Goal: Task Accomplishment & Management: Use online tool/utility

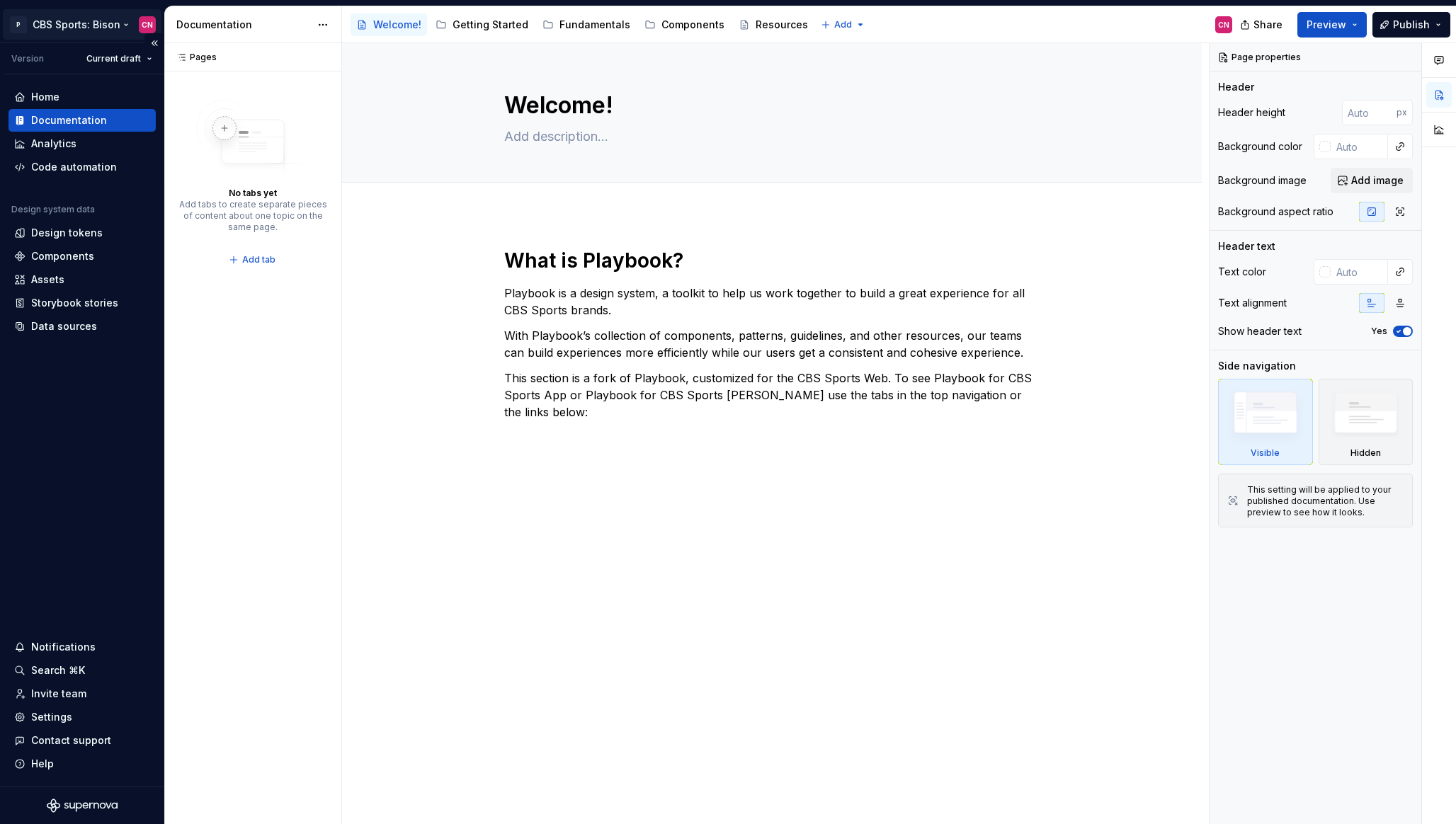
click at [86, 10] on html "P CBS Sports: Bison CN Version Current draft Home Documentation Analytics Code …" at bounding box center [728, 412] width 1456 height 824
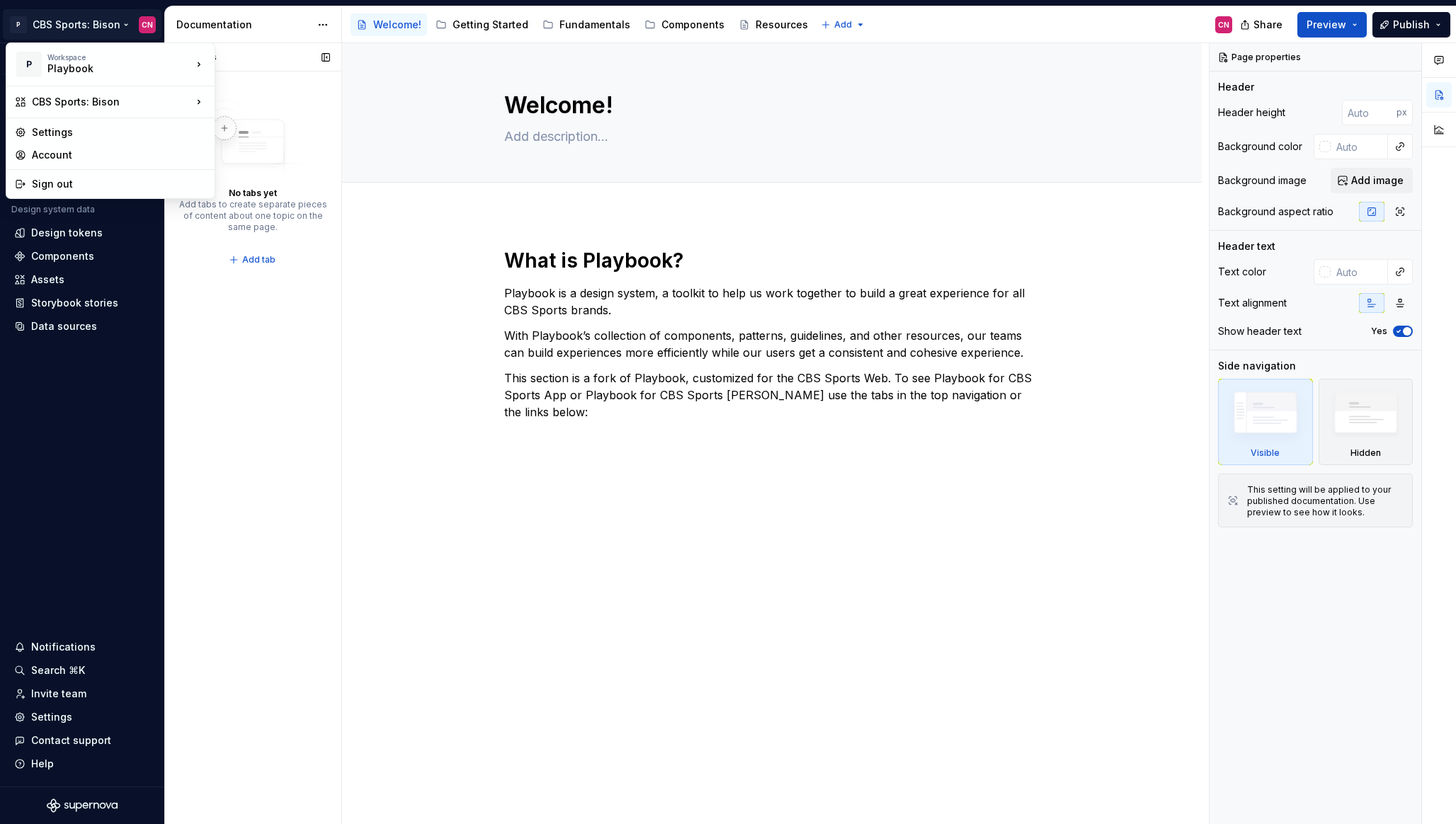
click at [206, 326] on div "Pages Pages No tabs yet Add tabs to create separate pieces of content about one…" at bounding box center [252, 434] width 177 height 782
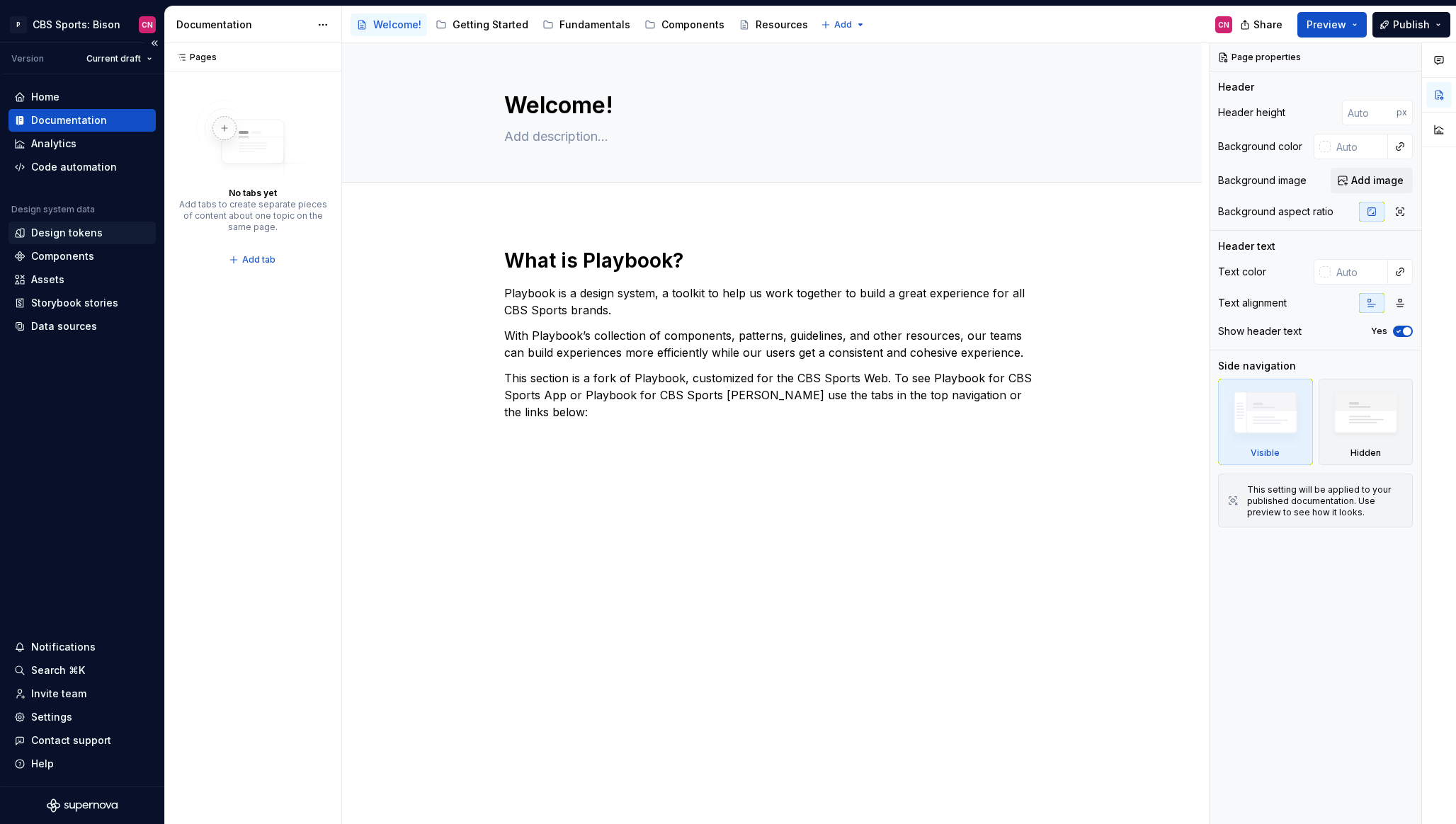
click at [81, 232] on div "Design tokens" at bounding box center [67, 233] width 72 height 14
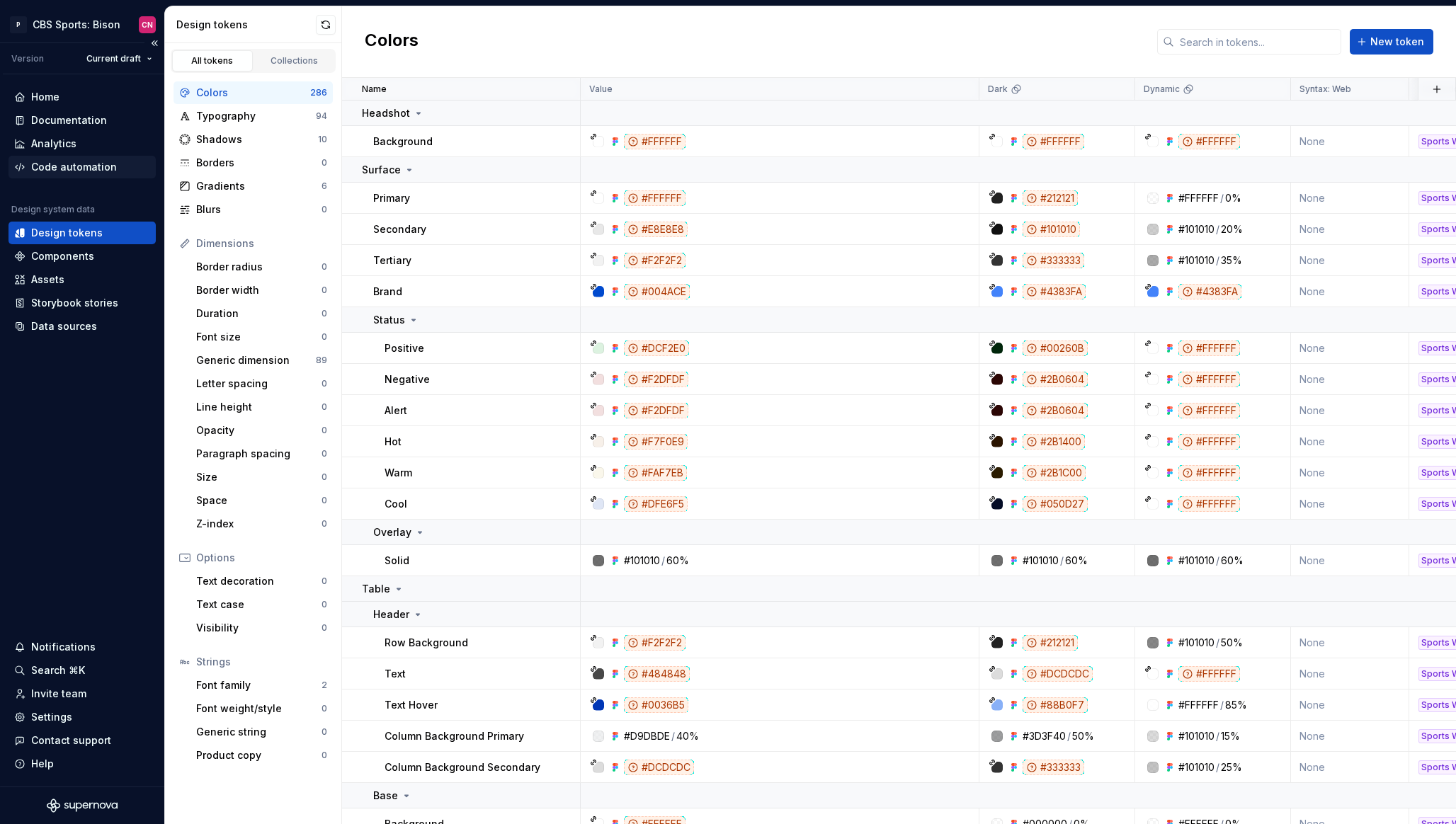
click at [86, 173] on div "Code automation" at bounding box center [73, 166] width 86 height 14
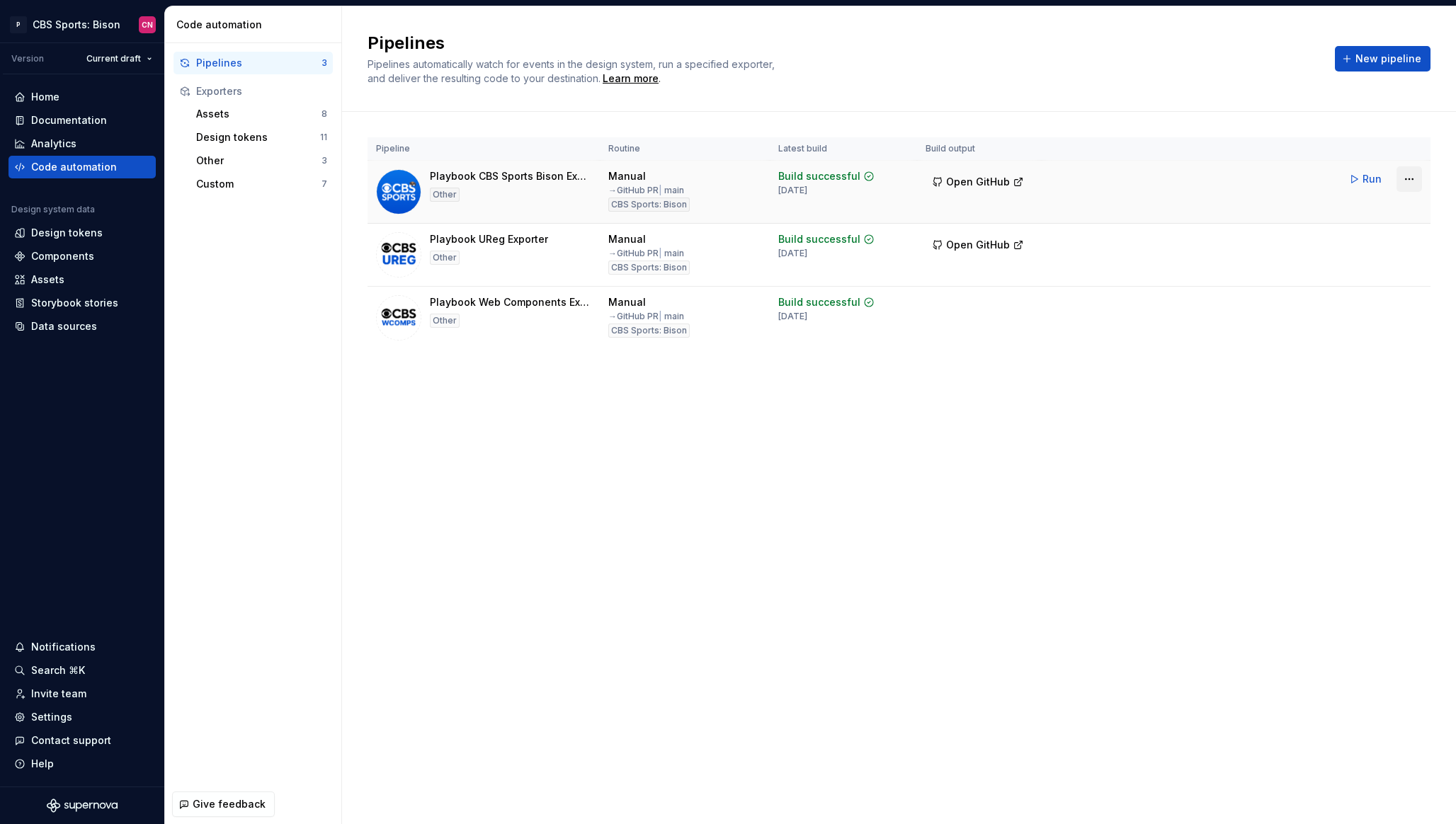
click at [1410, 183] on html "P CBS Sports: Bison CN Version Current draft Home Documentation Analytics Code …" at bounding box center [728, 412] width 1456 height 824
click at [1199, 399] on html "P CBS Sports: Bison CN Version Current draft Home Documentation Analytics Code …" at bounding box center [728, 412] width 1456 height 824
click at [1403, 179] on html "P CBS Sports: Bison CN Version Current draft Home Documentation Analytics Code …" at bounding box center [728, 412] width 1456 height 824
click at [1354, 210] on div "Edit pipeline" at bounding box center [1391, 209] width 121 height 14
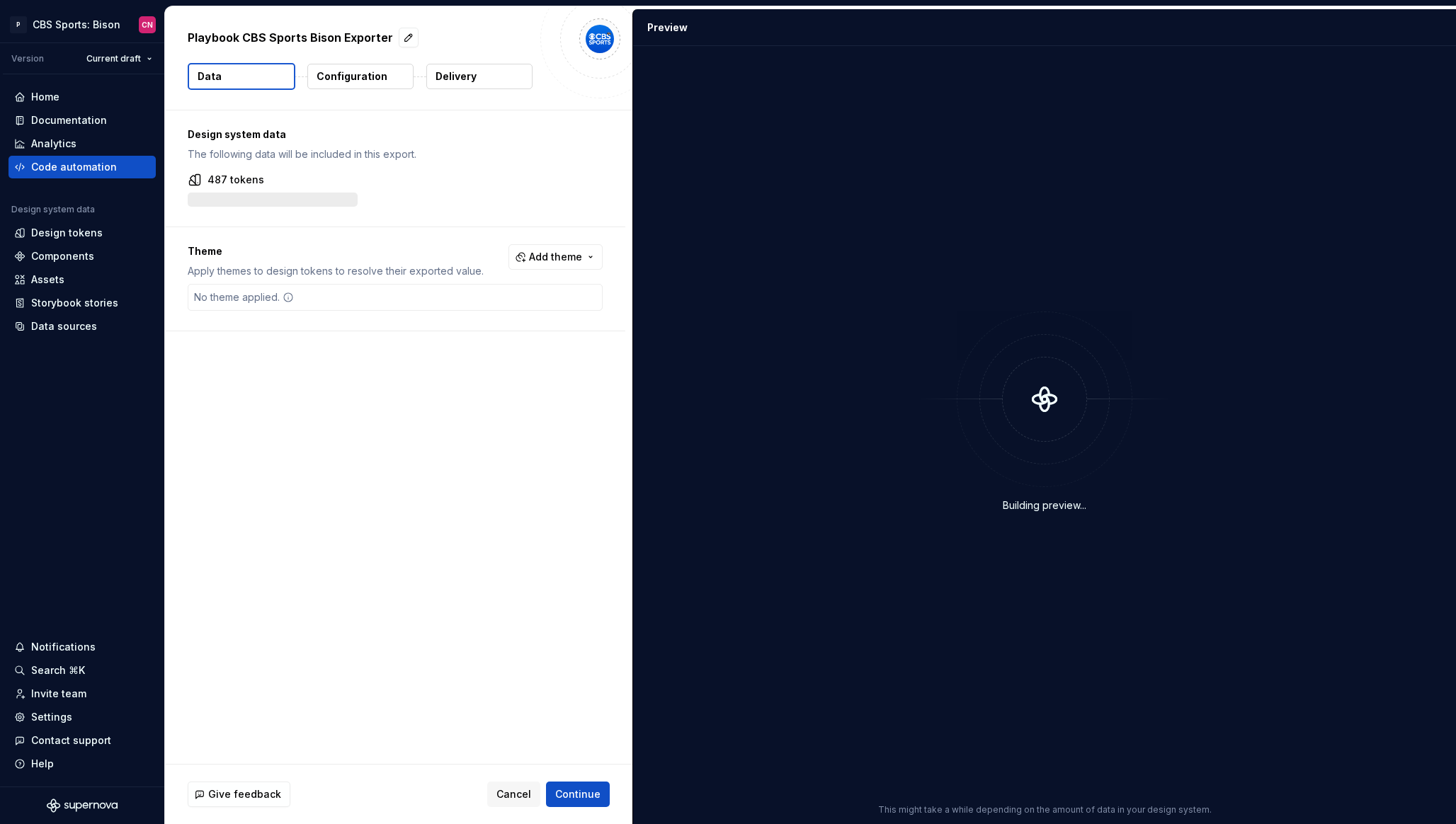
click at [467, 79] on p "Delivery" at bounding box center [456, 76] width 41 height 14
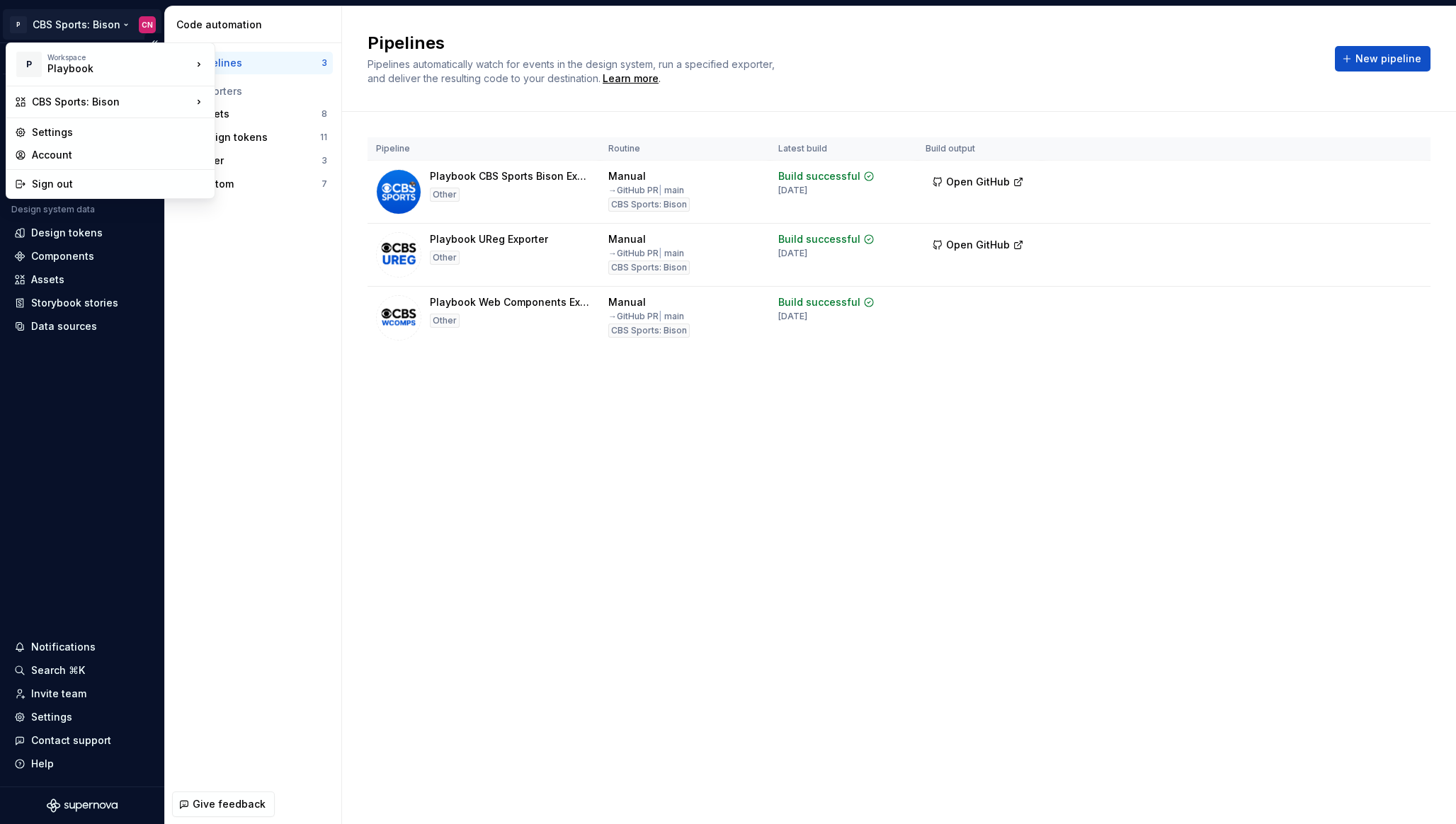
click at [78, 21] on html "P CBS Sports: Bison CN Version Current draft Home Documentation Analytics Code …" at bounding box center [728, 412] width 1456 height 824
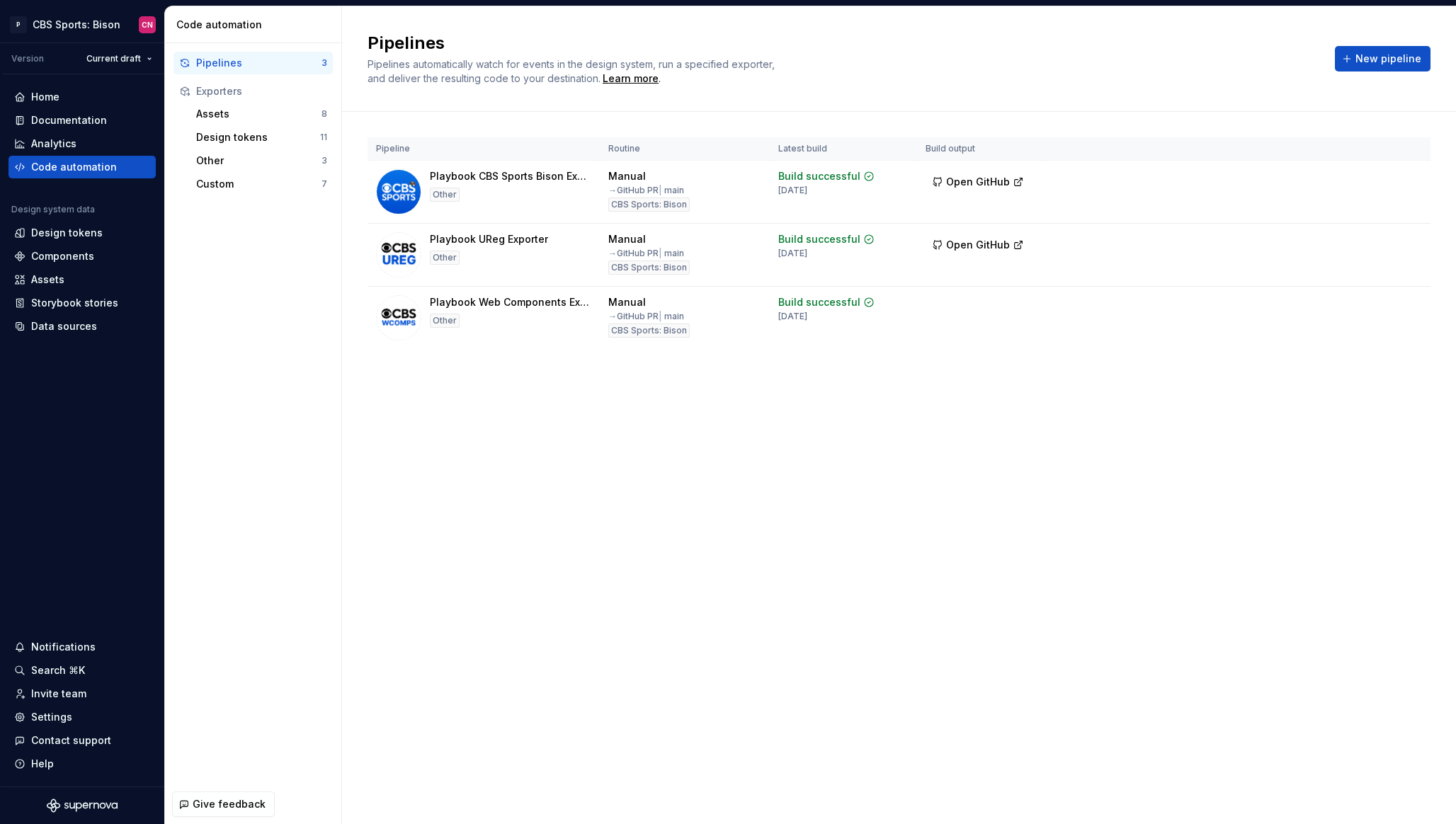
click at [183, 246] on html "P CBS Sports: Bison CN Version Current draft Home Documentation Analytics Code …" at bounding box center [728, 412] width 1456 height 824
click at [74, 29] on html "P CBS Sports: Bison CN Version Current draft Home Documentation Analytics Code …" at bounding box center [728, 412] width 1456 height 824
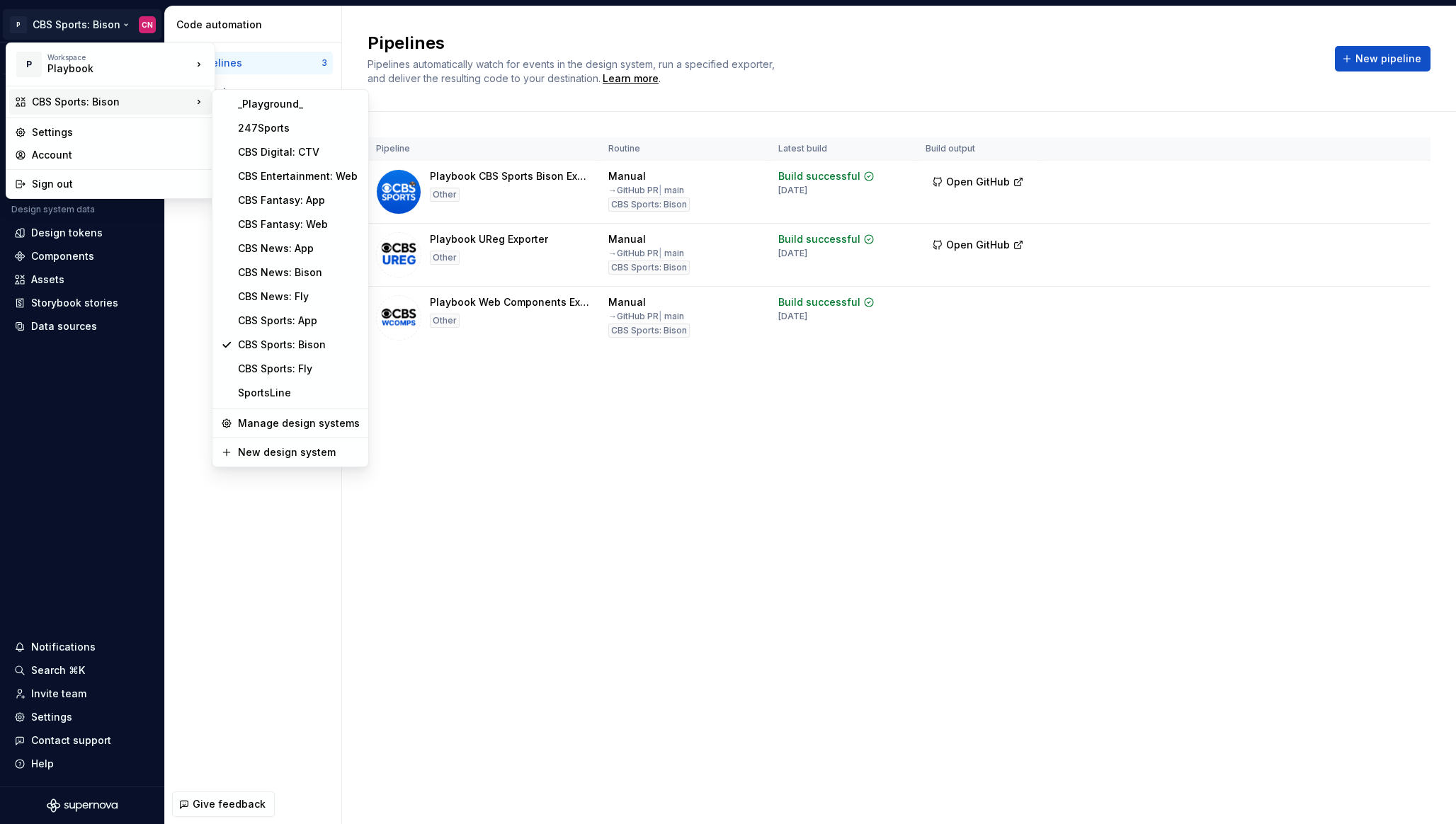
click at [380, 361] on html "P CBS Sports: Bison CN Version Current draft Home Documentation Analytics Code …" at bounding box center [728, 412] width 1456 height 824
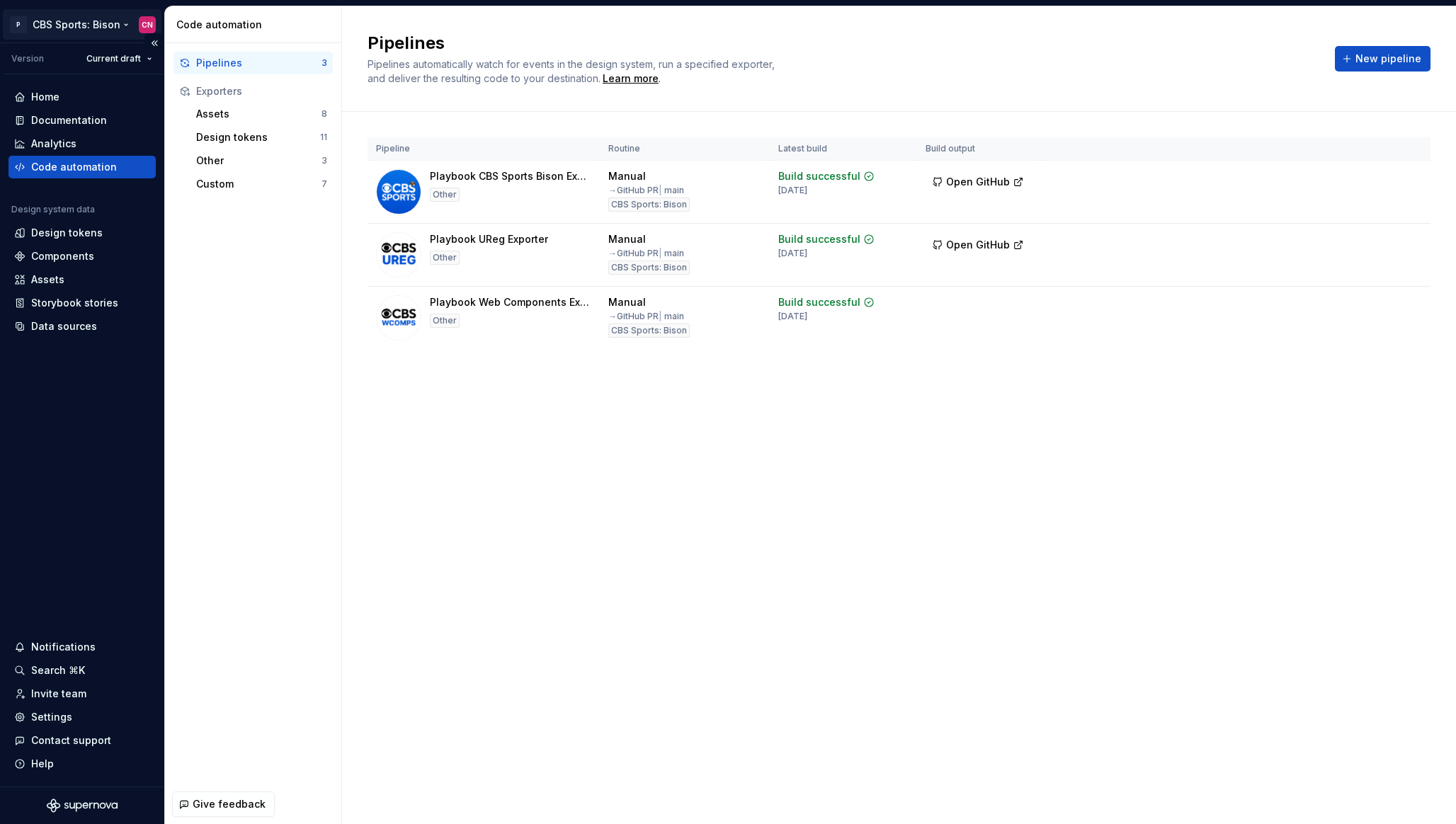
click at [76, 26] on html "P CBS Sports: Bison CN Version Current draft Home Documentation Analytics Code …" at bounding box center [728, 412] width 1456 height 824
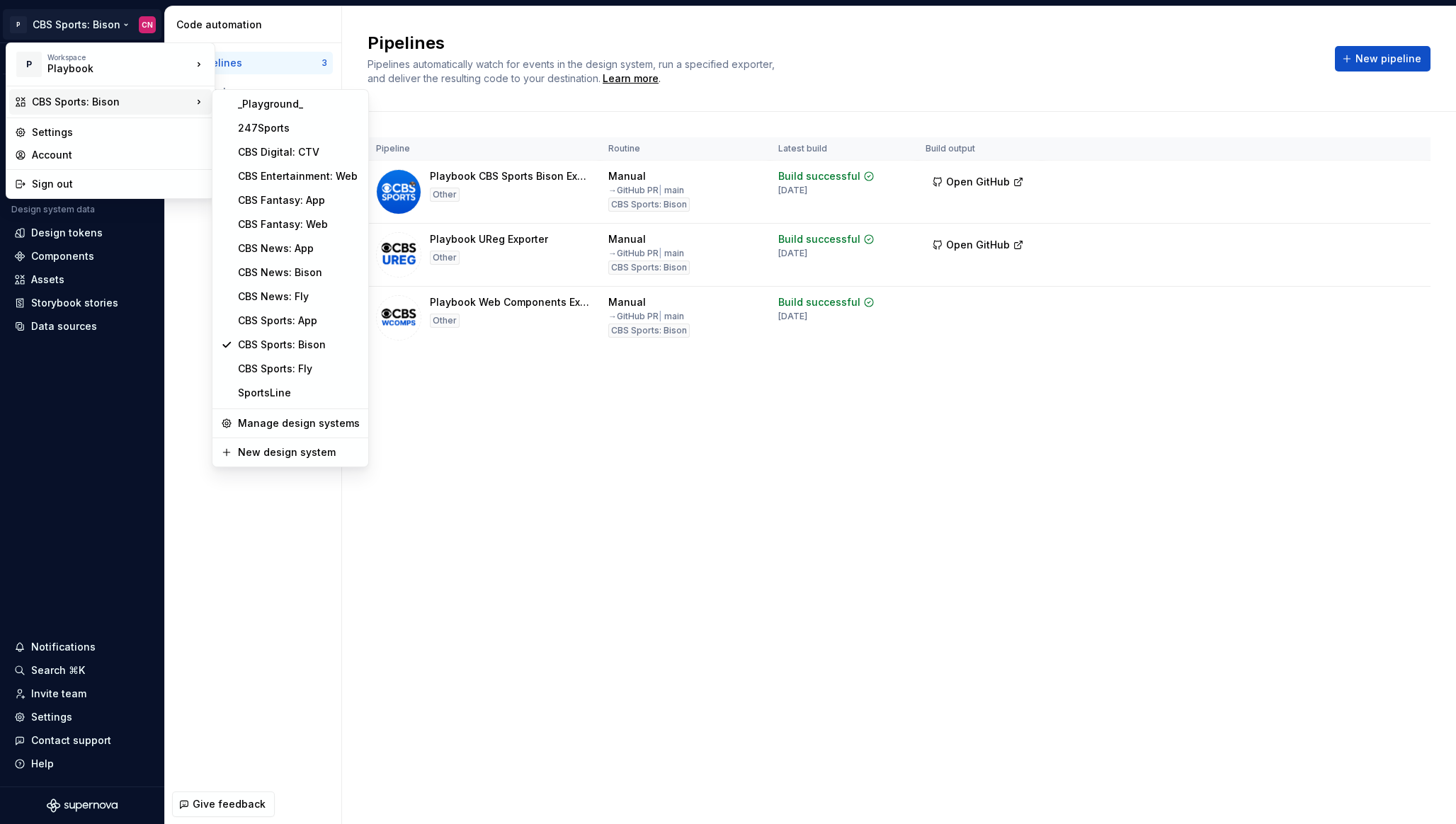
click at [401, 414] on html "P CBS Sports: Bison CN Version Current draft Home Documentation Analytics Code …" at bounding box center [728, 412] width 1456 height 824
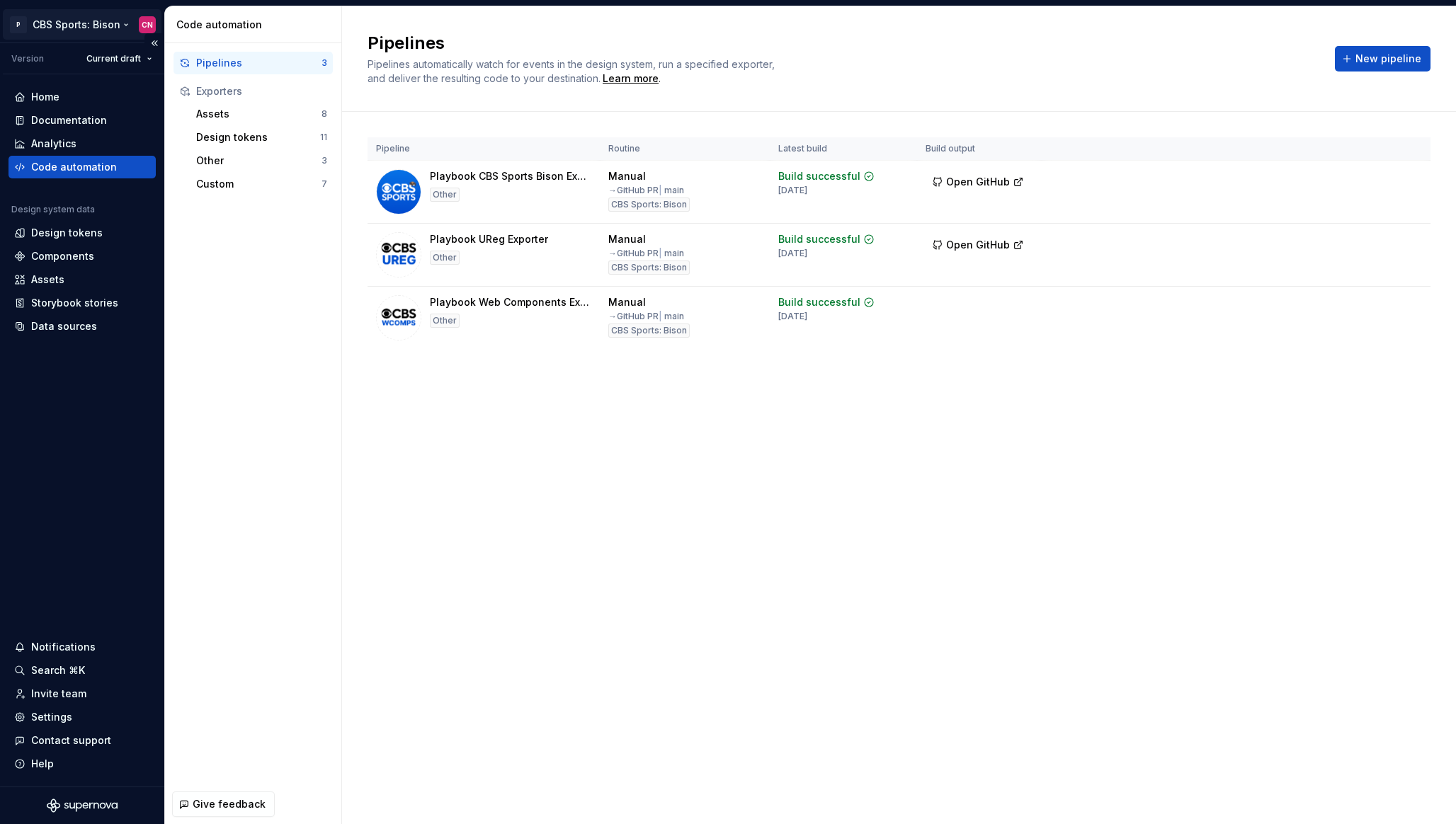
click at [100, 25] on html "P CBS Sports: Bison CN Version Current draft Home Documentation Analytics Code …" at bounding box center [728, 412] width 1456 height 824
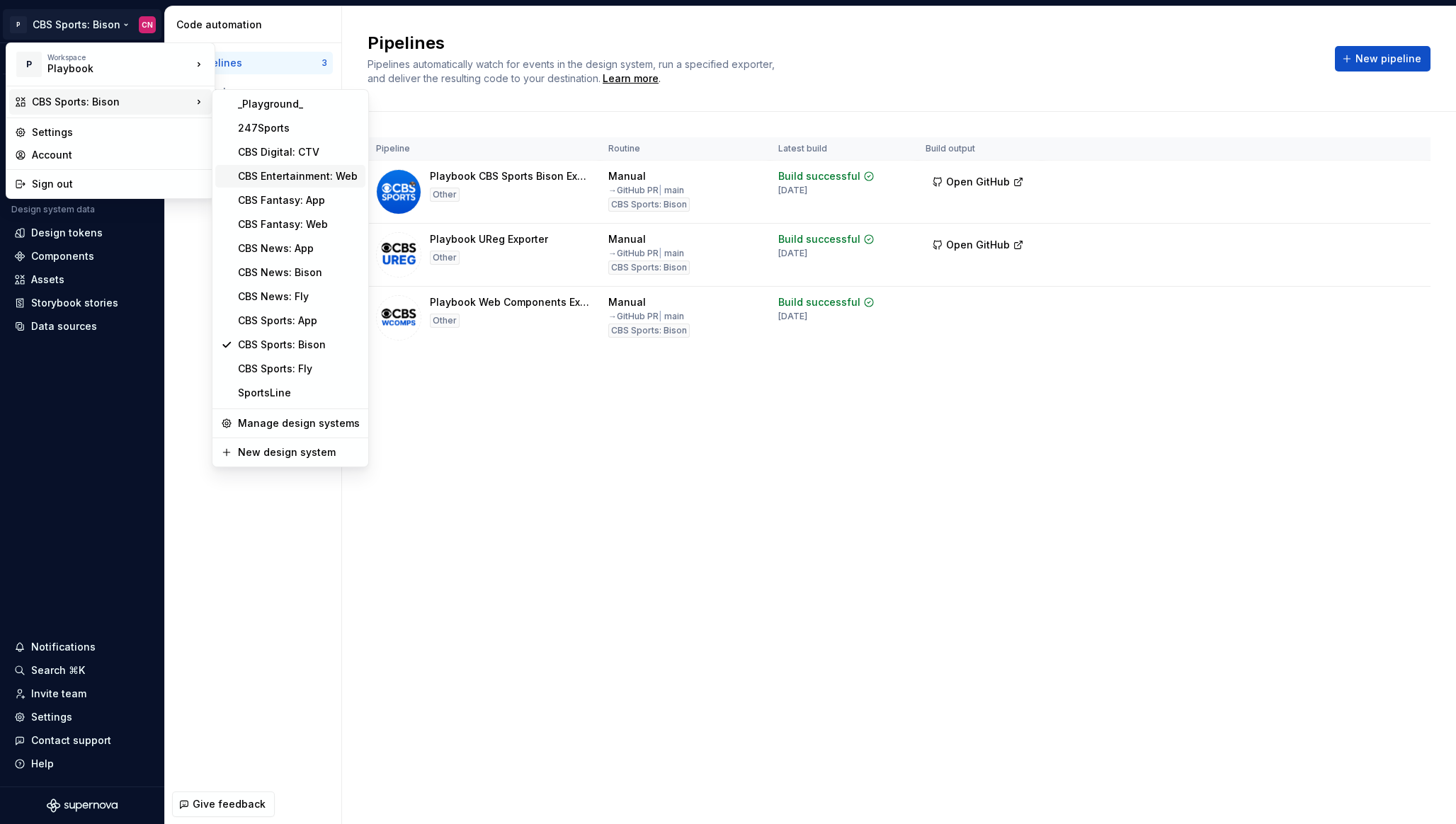
click at [275, 179] on div "CBS Entertainment: Web" at bounding box center [298, 175] width 122 height 14
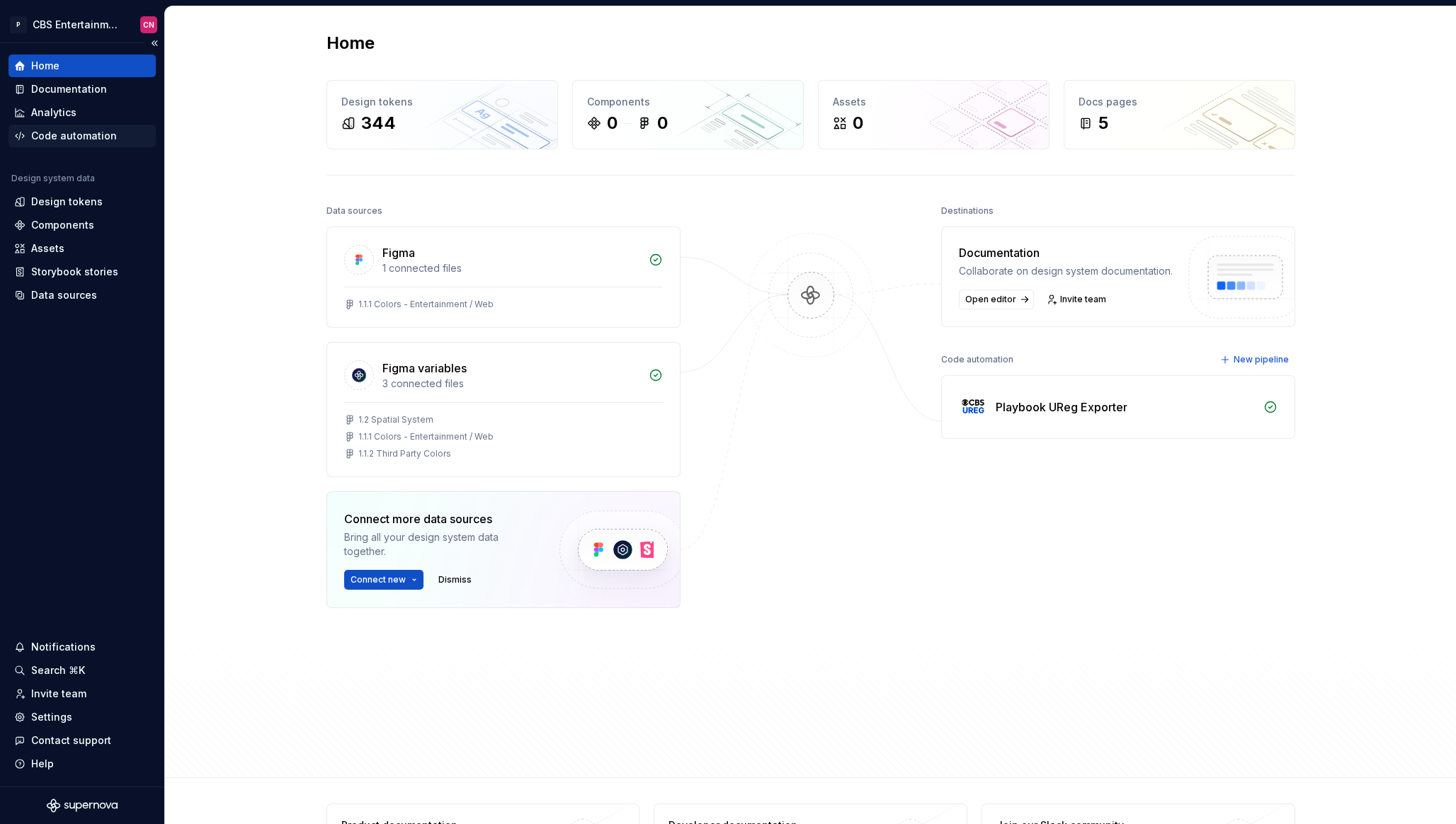
click at [82, 135] on div "Code automation" at bounding box center [73, 135] width 86 height 14
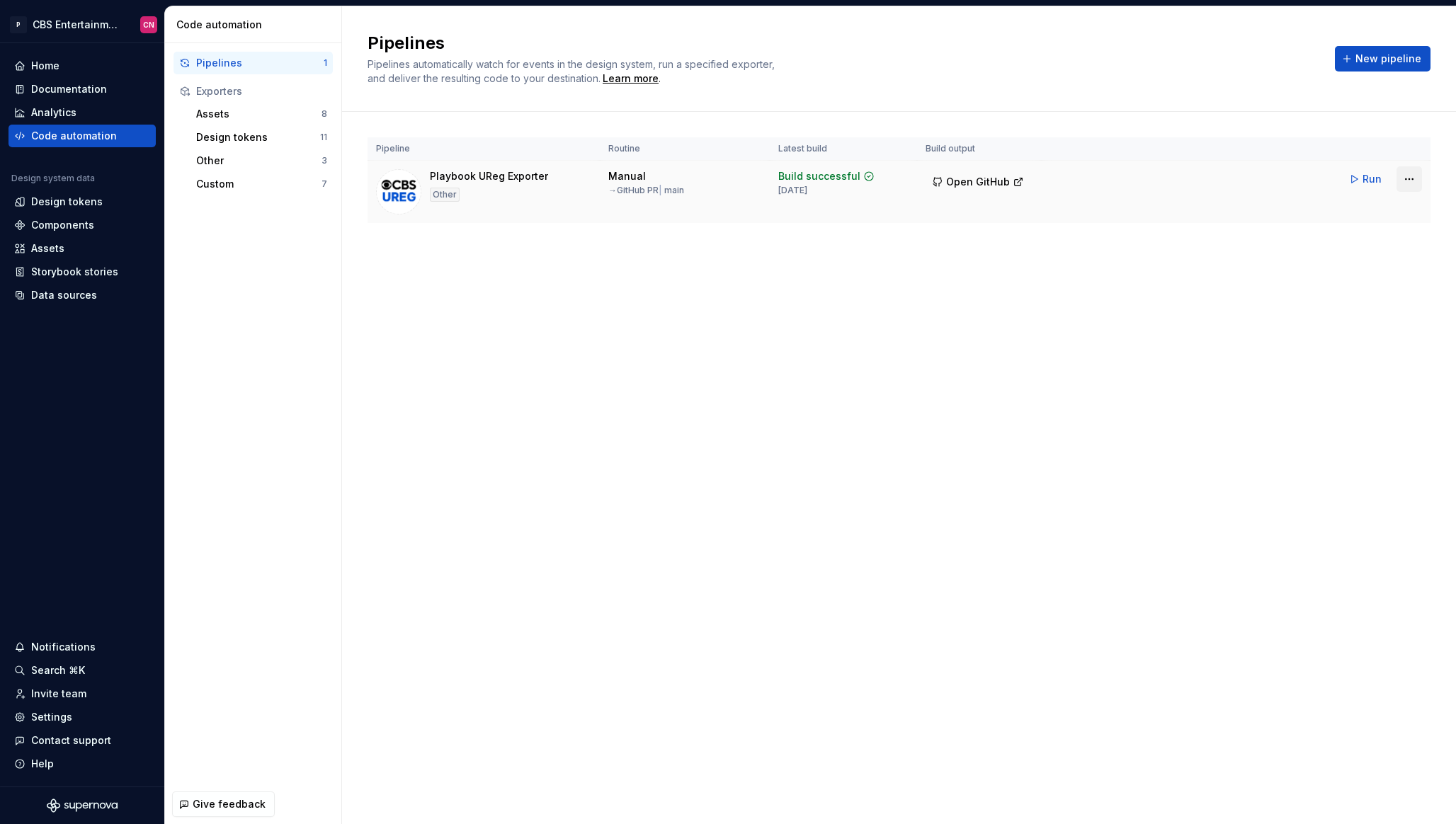
click at [1404, 181] on html "P CBS Entertainment: Web CN Home Documentation Analytics Code automation Design…" at bounding box center [728, 412] width 1456 height 824
click at [1371, 212] on div "Edit pipeline" at bounding box center [1391, 209] width 121 height 14
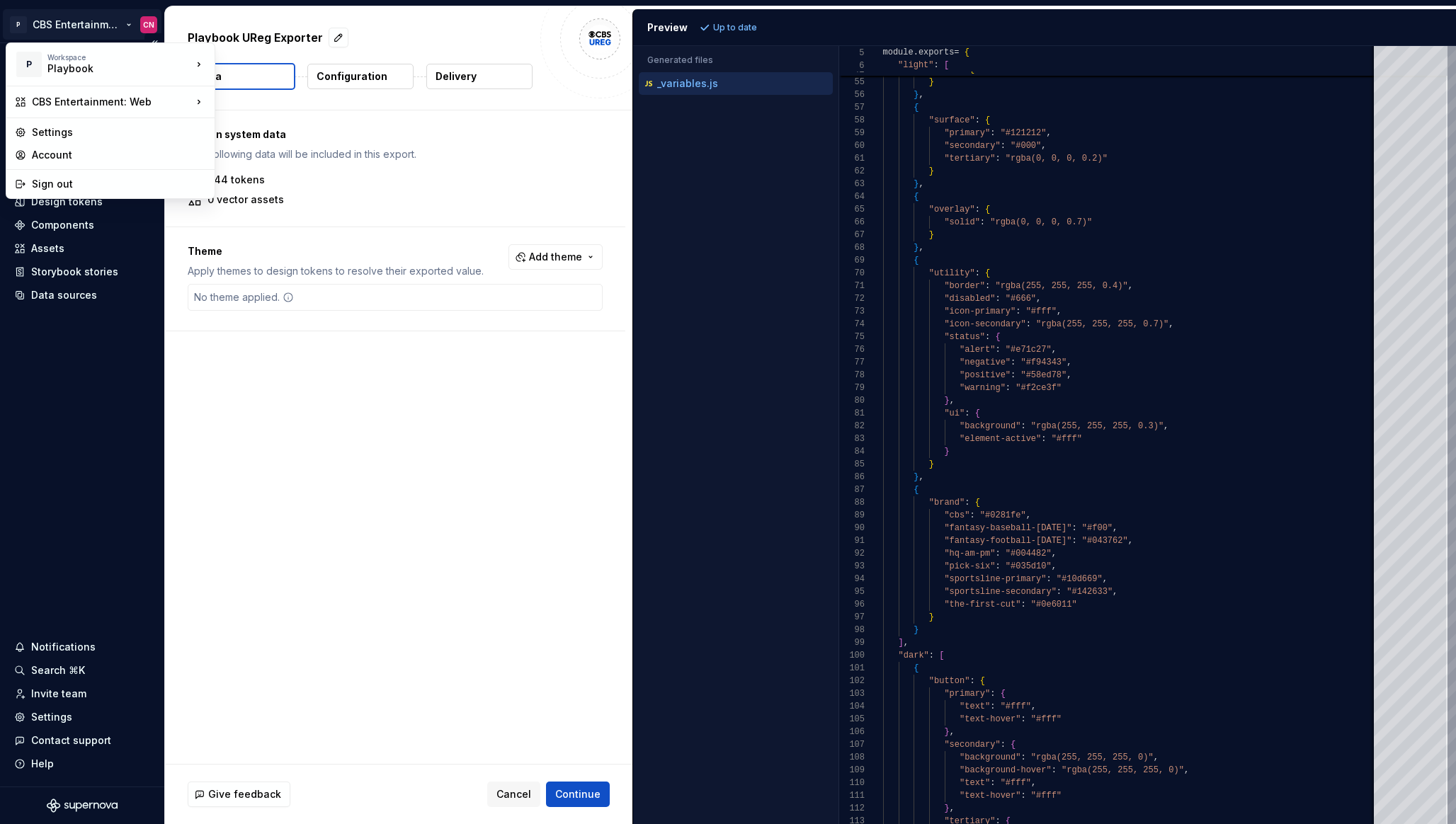
click at [59, 22] on html "P CBS Entertainment: Web CN Home Documentation Analytics Code automation Design…" at bounding box center [728, 412] width 1456 height 824
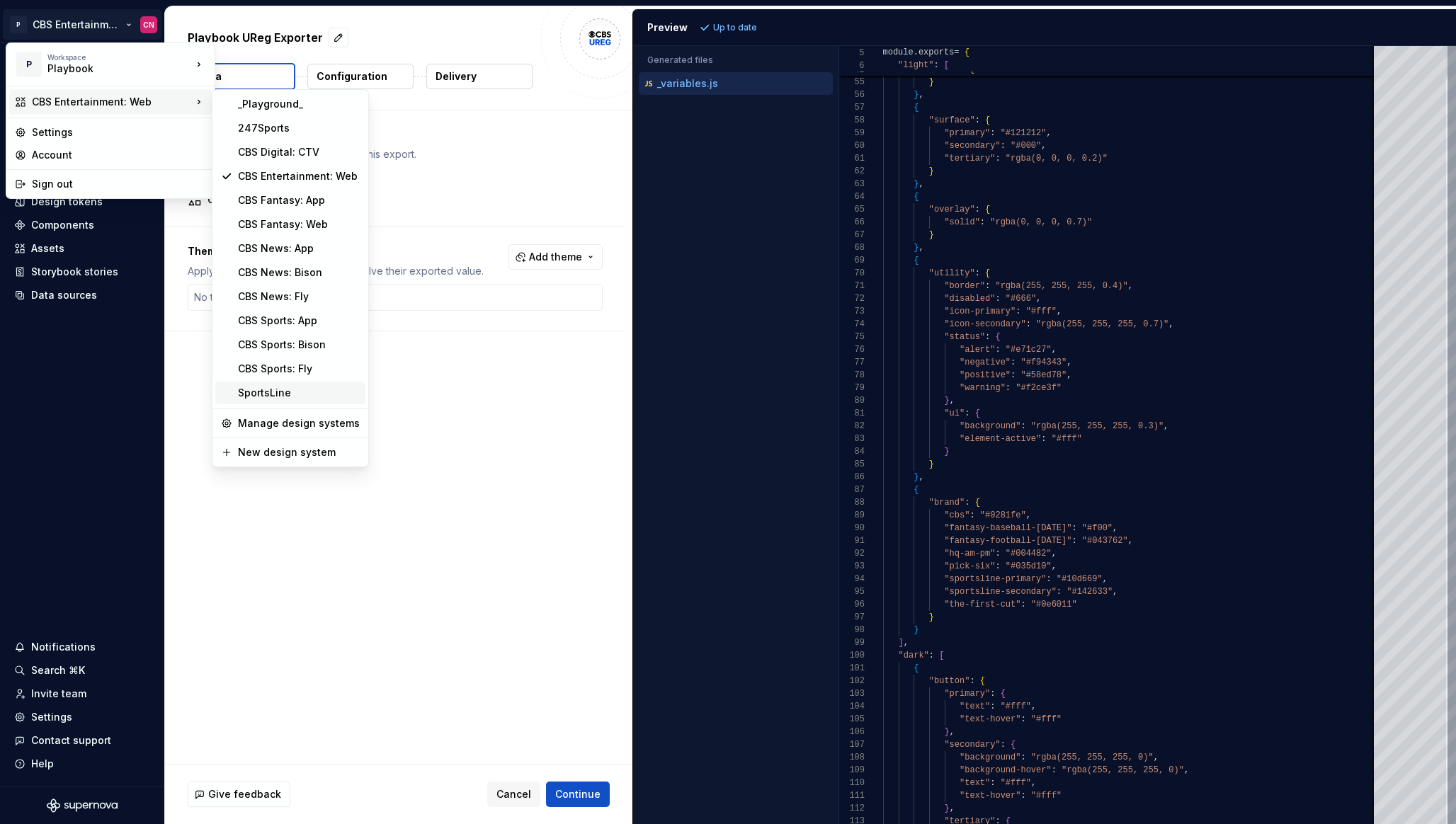
click at [291, 389] on div "SportsLine" at bounding box center [298, 392] width 122 height 14
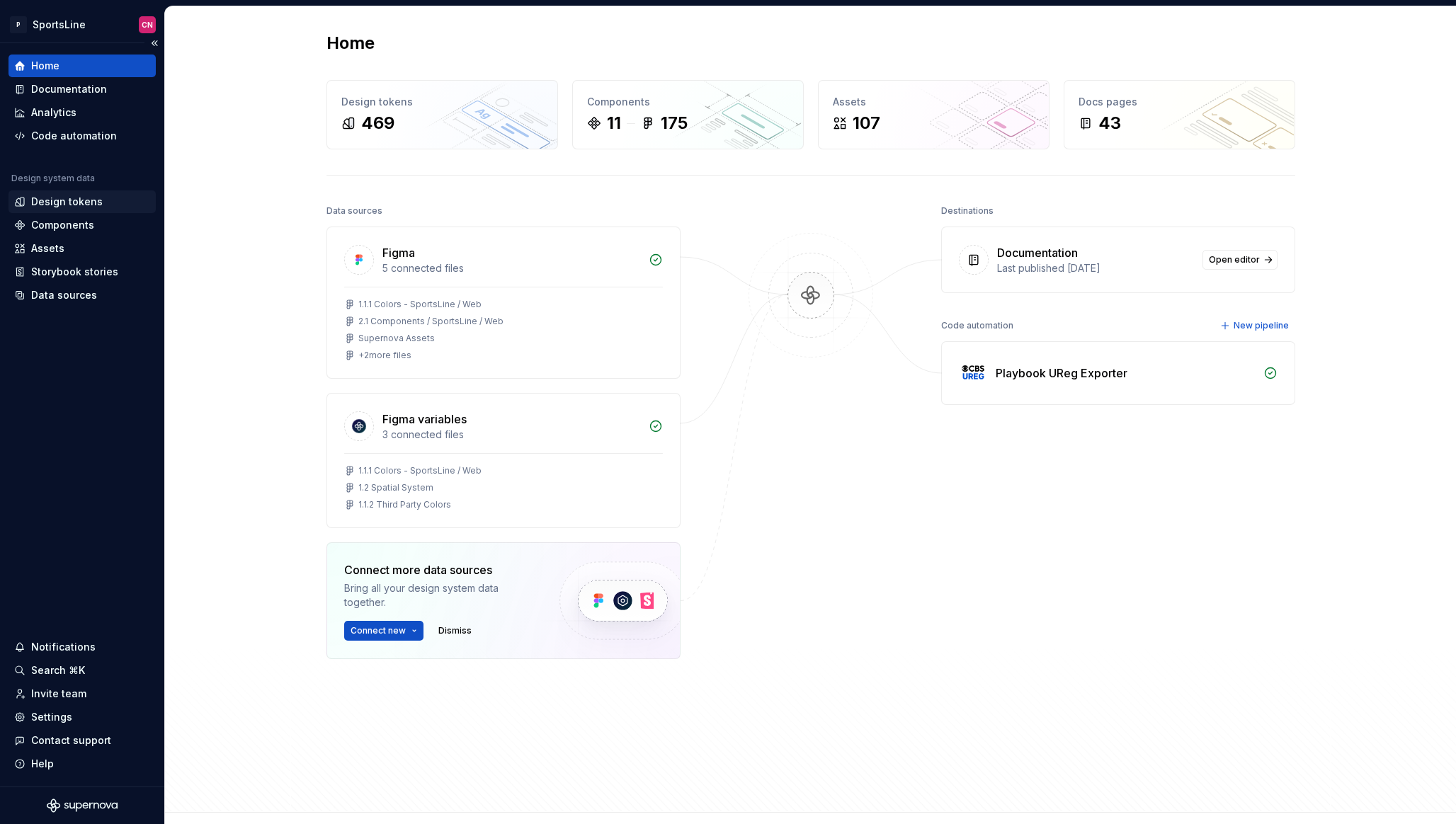
click at [87, 200] on div "Design tokens" at bounding box center [67, 202] width 72 height 14
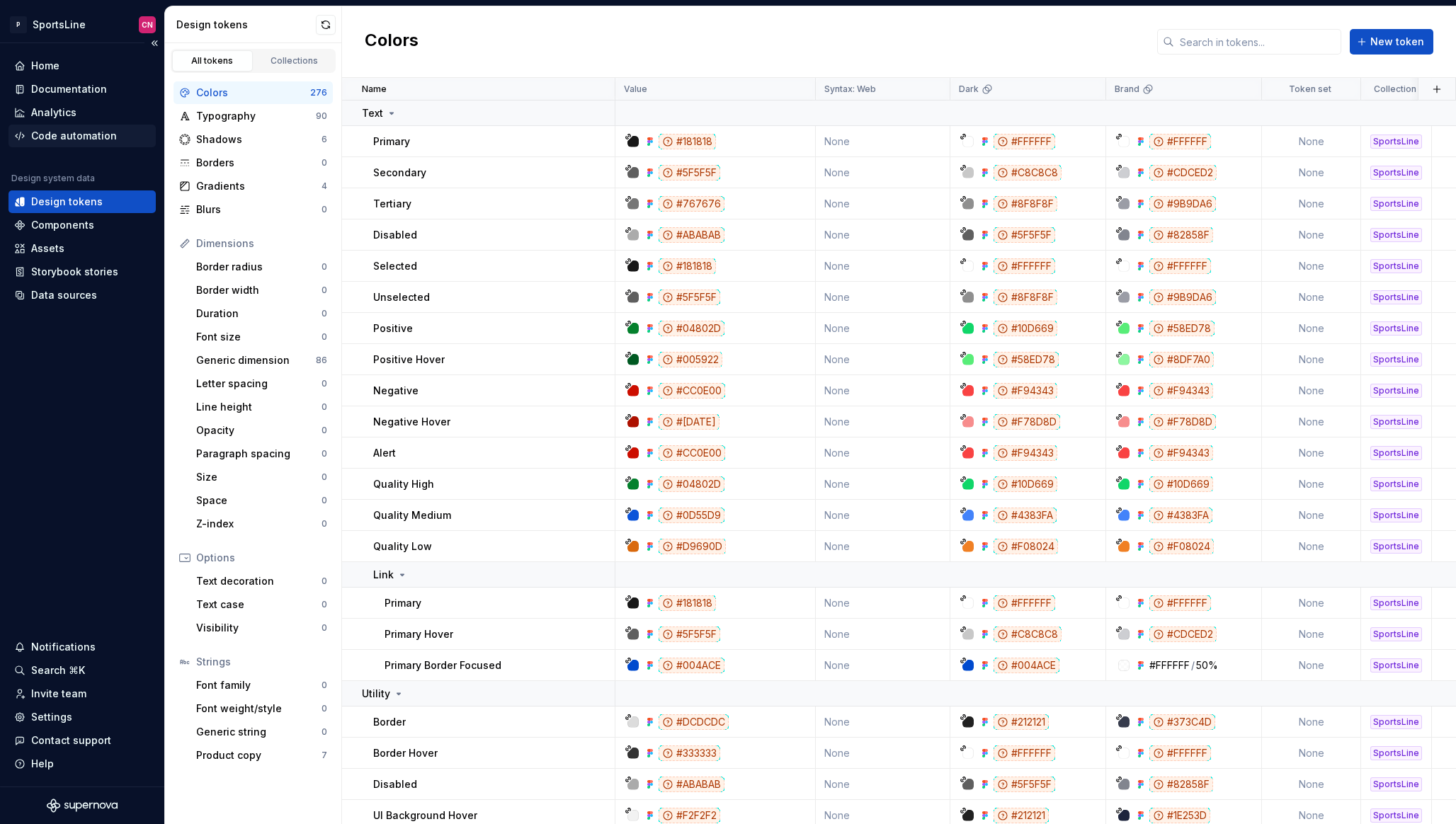
click at [73, 134] on div "Code automation" at bounding box center [73, 135] width 86 height 14
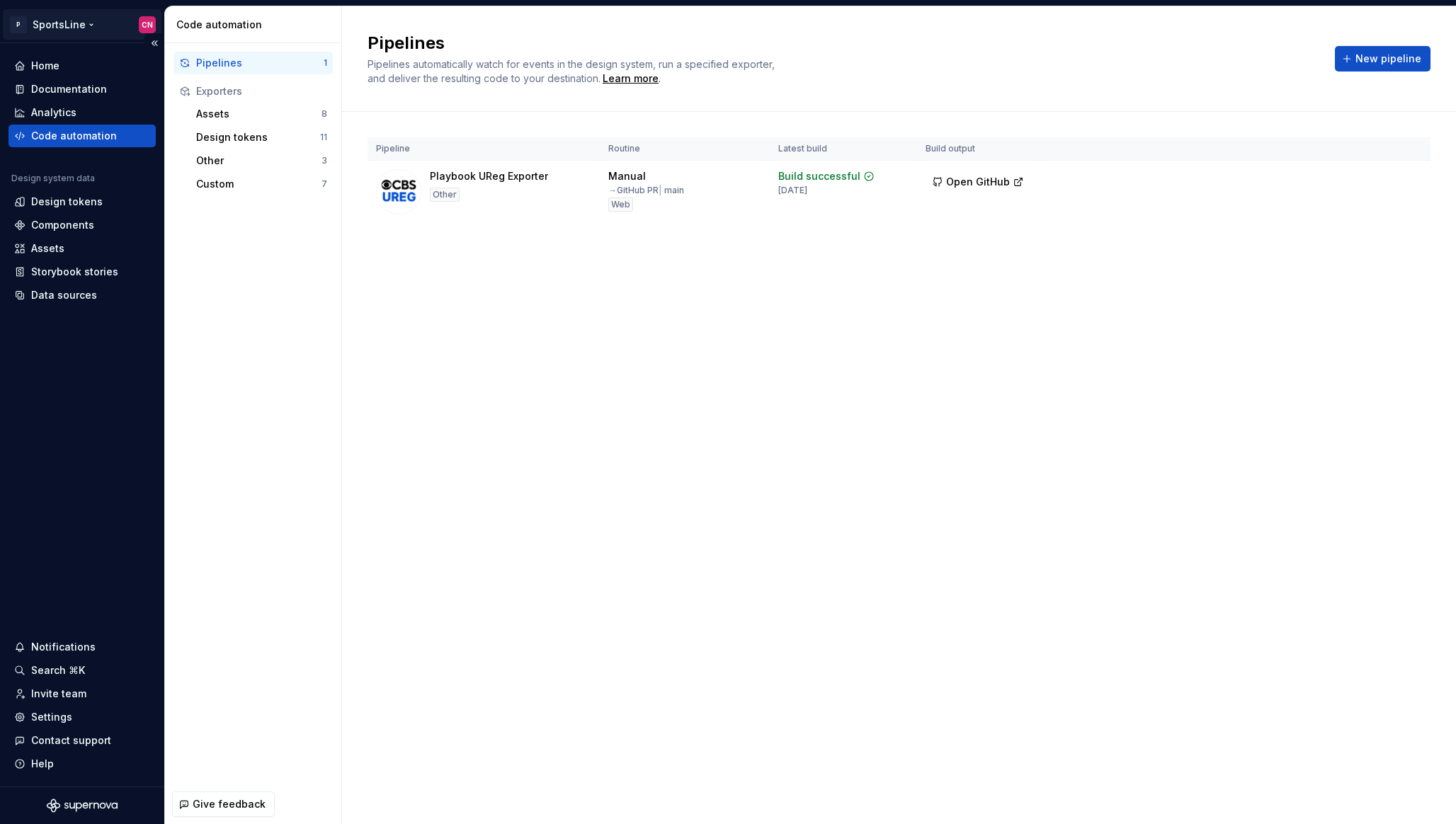
click at [51, 23] on html "P SportsLine CN Home Documentation Analytics Code automation Design system data…" at bounding box center [728, 412] width 1456 height 824
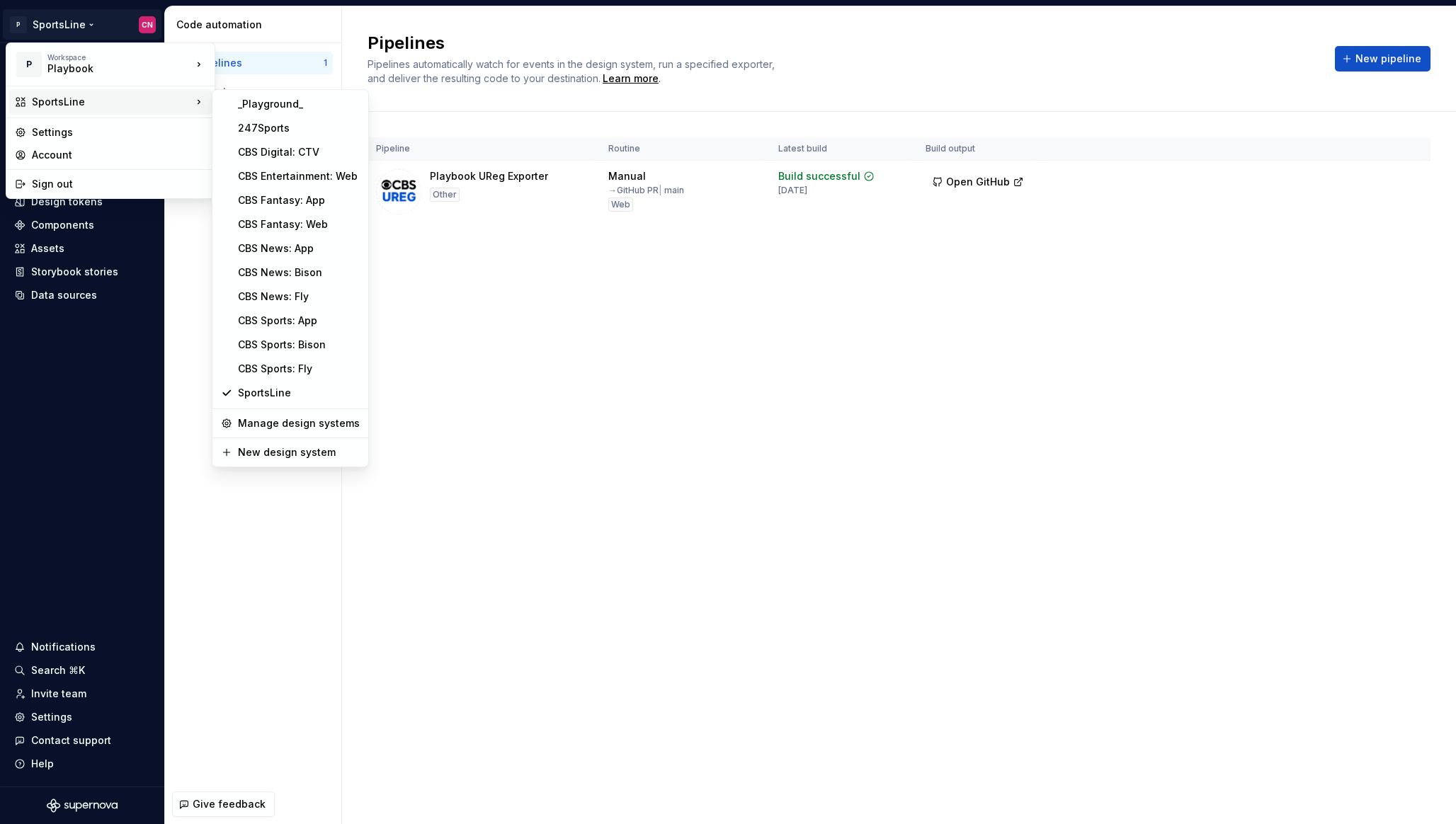
click at [495, 419] on html "P SportsLine CN Home Documentation Analytics Code automation Design system data…" at bounding box center [728, 412] width 1456 height 824
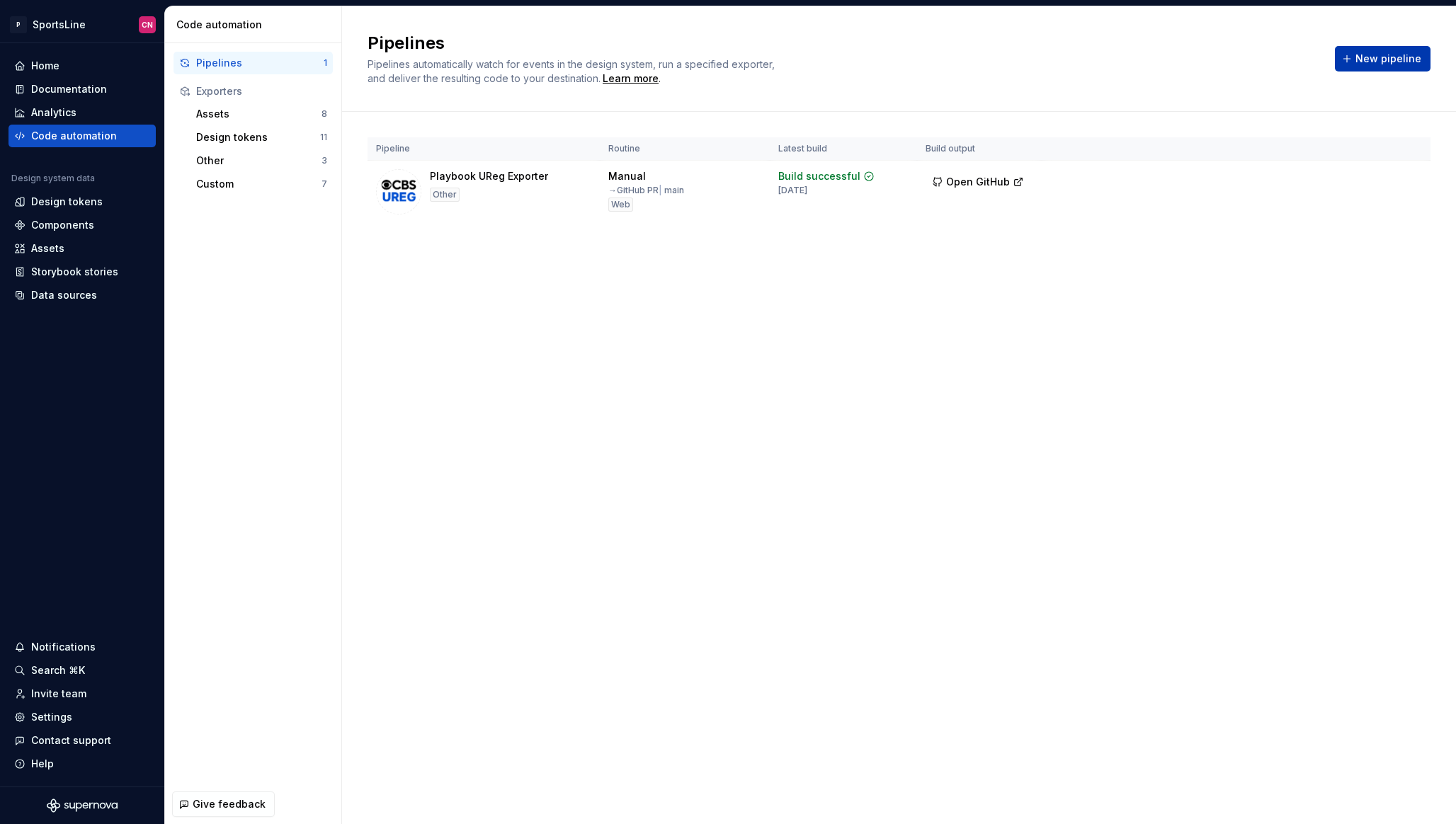
click at [1364, 60] on span "New pipeline" at bounding box center [1387, 58] width 66 height 14
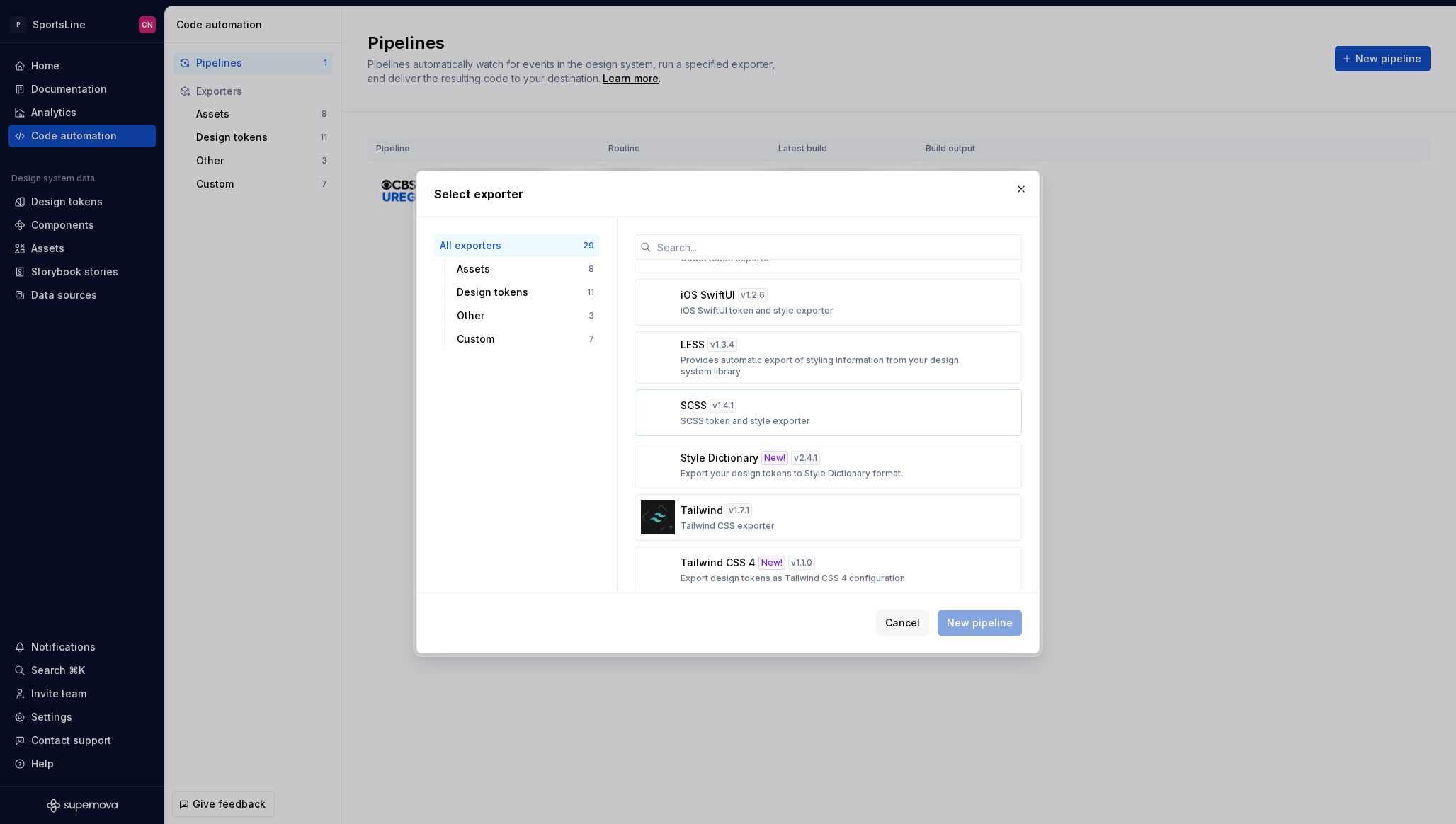
scroll to position [728, 0]
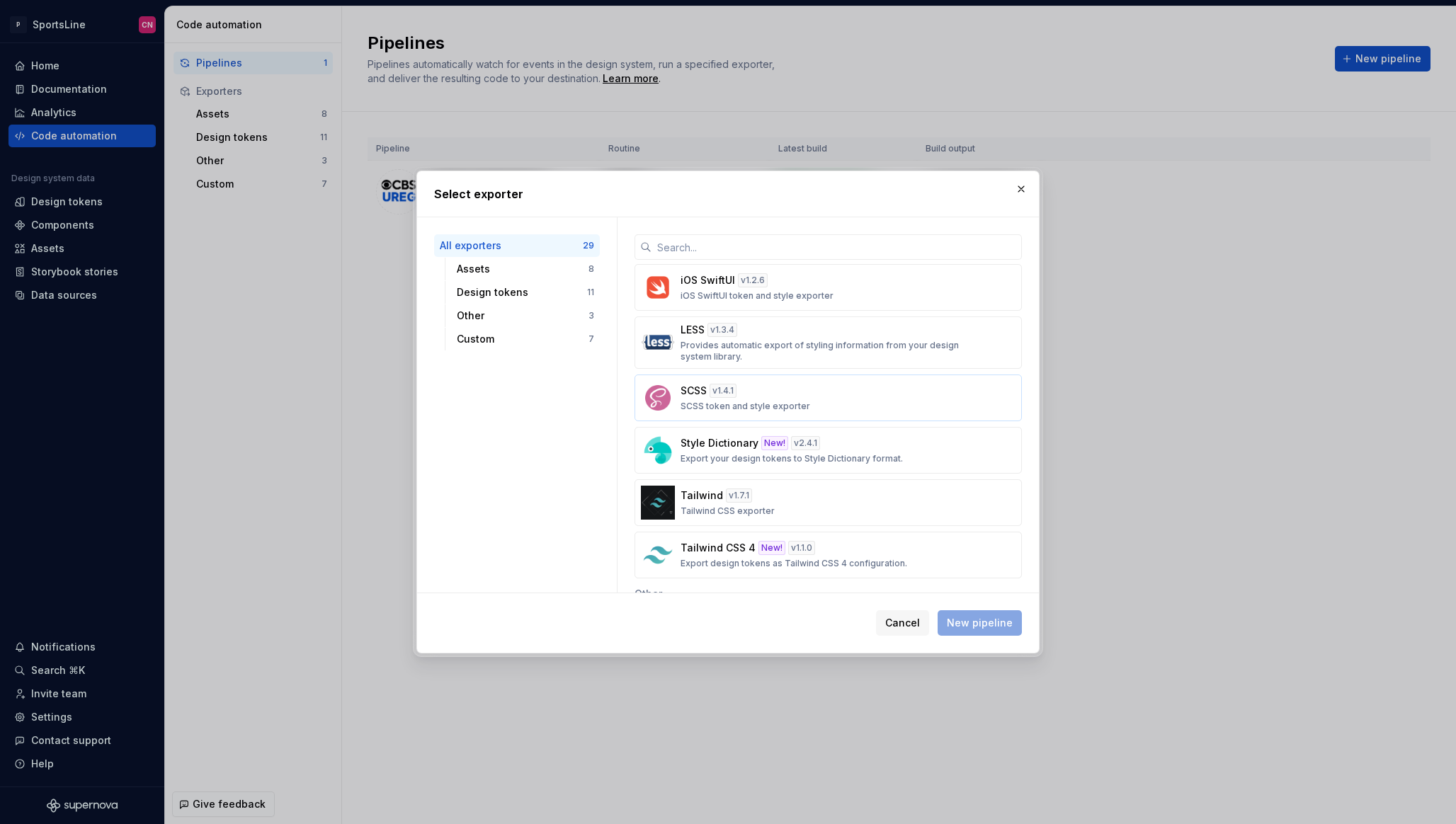
click at [757, 393] on div "SCSS v 1.4.1 SCSS token and style exporter" at bounding box center [823, 397] width 286 height 29
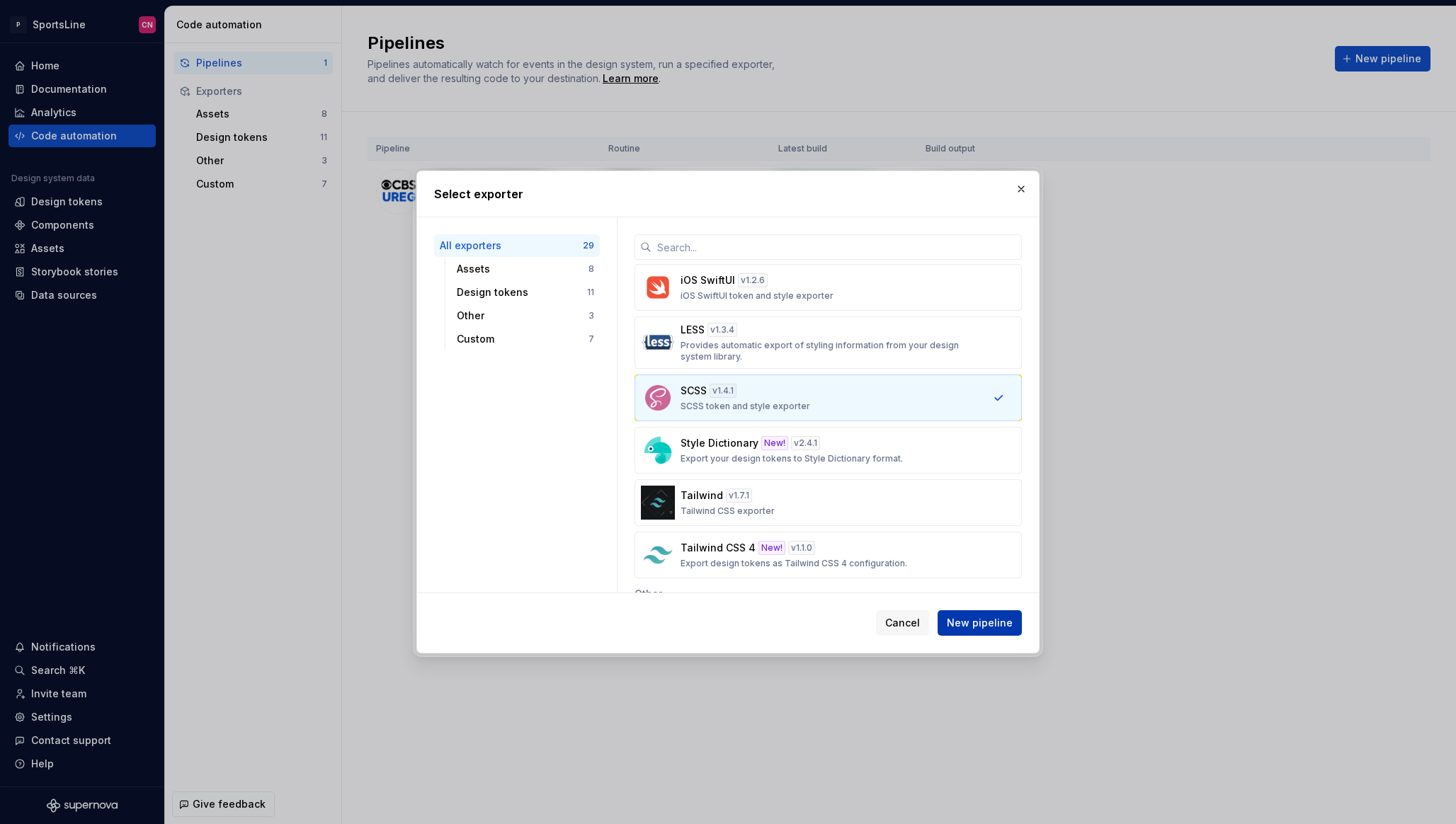
click at [990, 618] on span "New pipeline" at bounding box center [979, 622] width 66 height 14
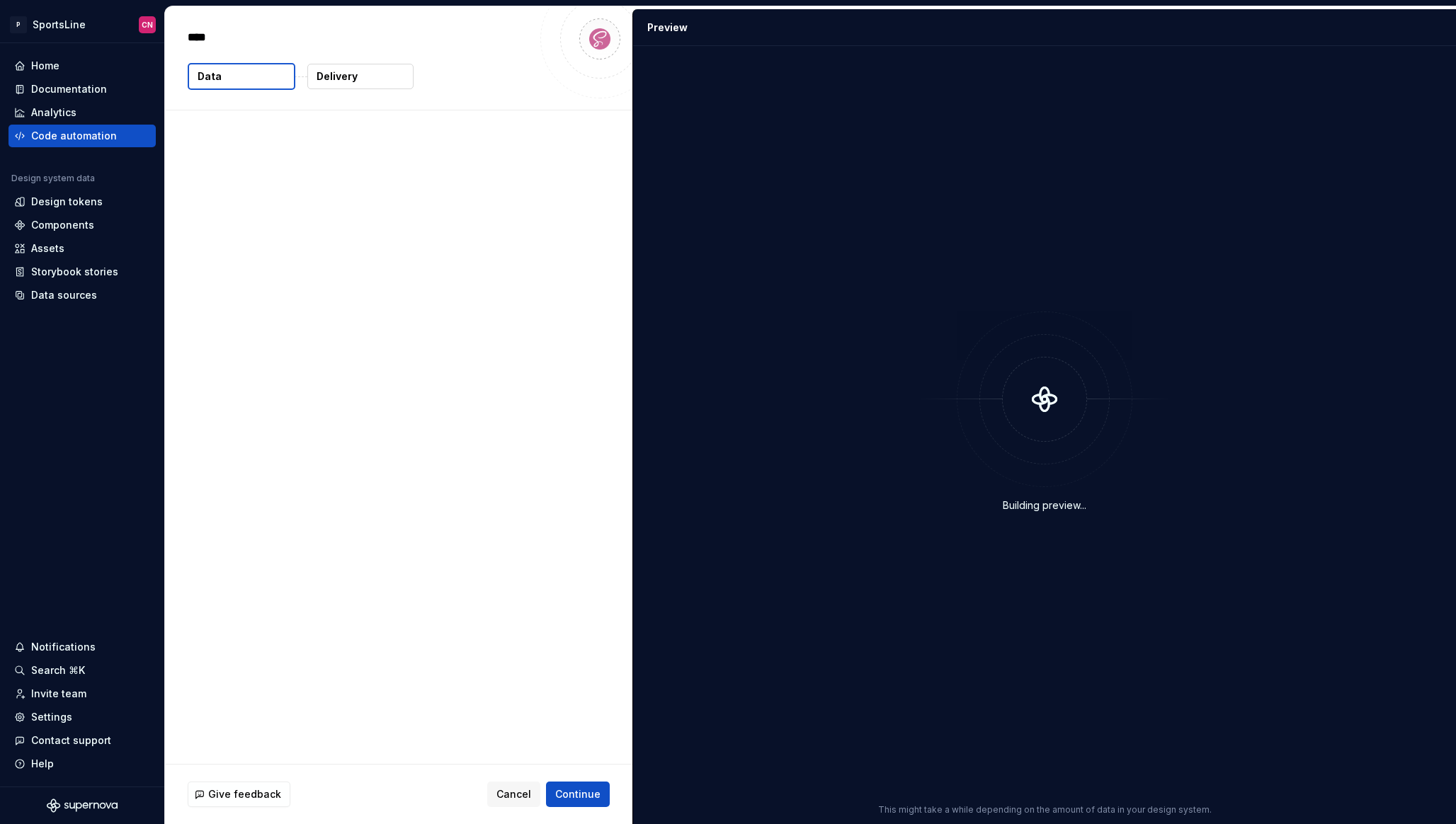
type textarea "*"
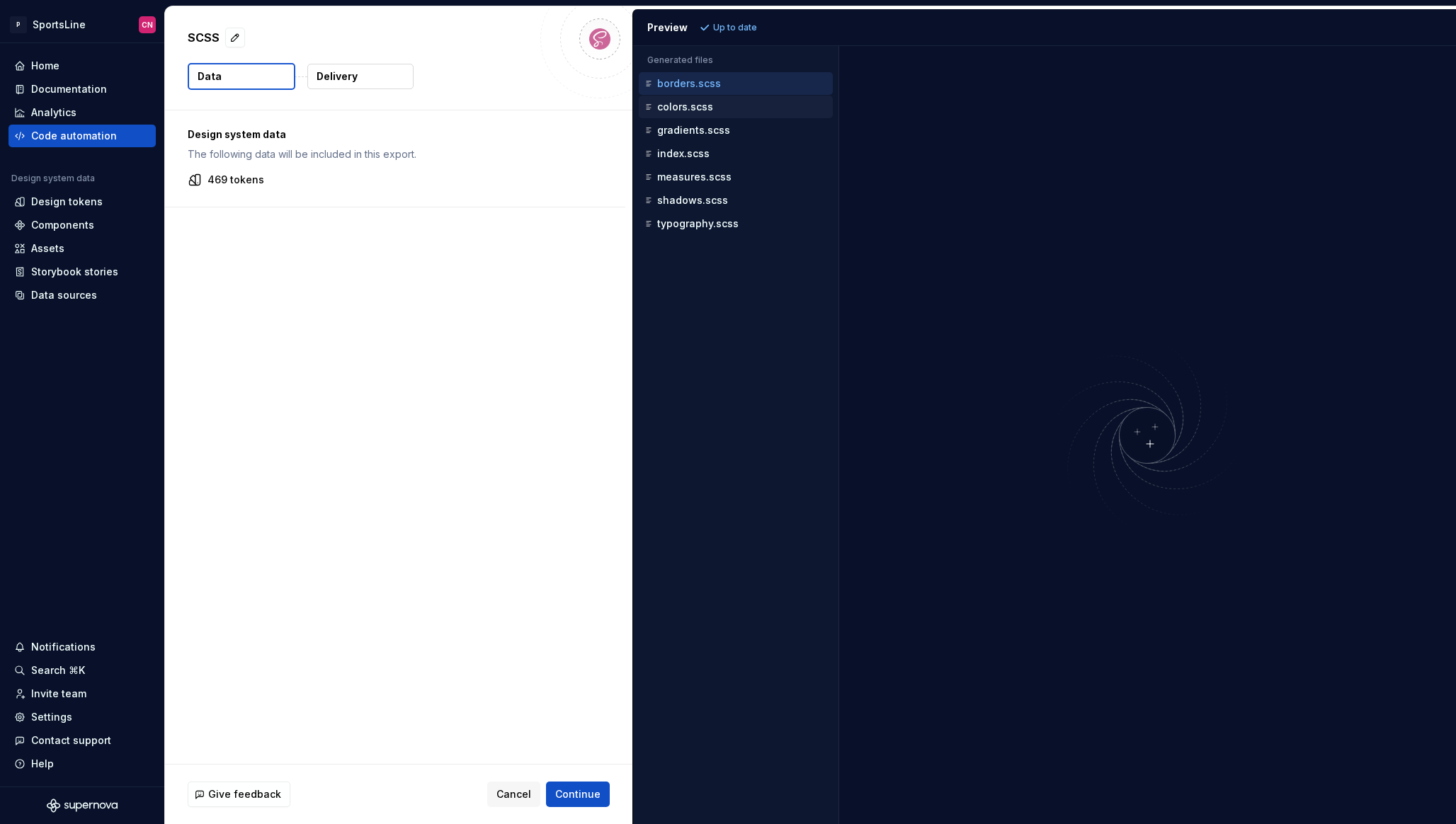
click at [708, 107] on p "colors.scss" at bounding box center [685, 107] width 56 height 11
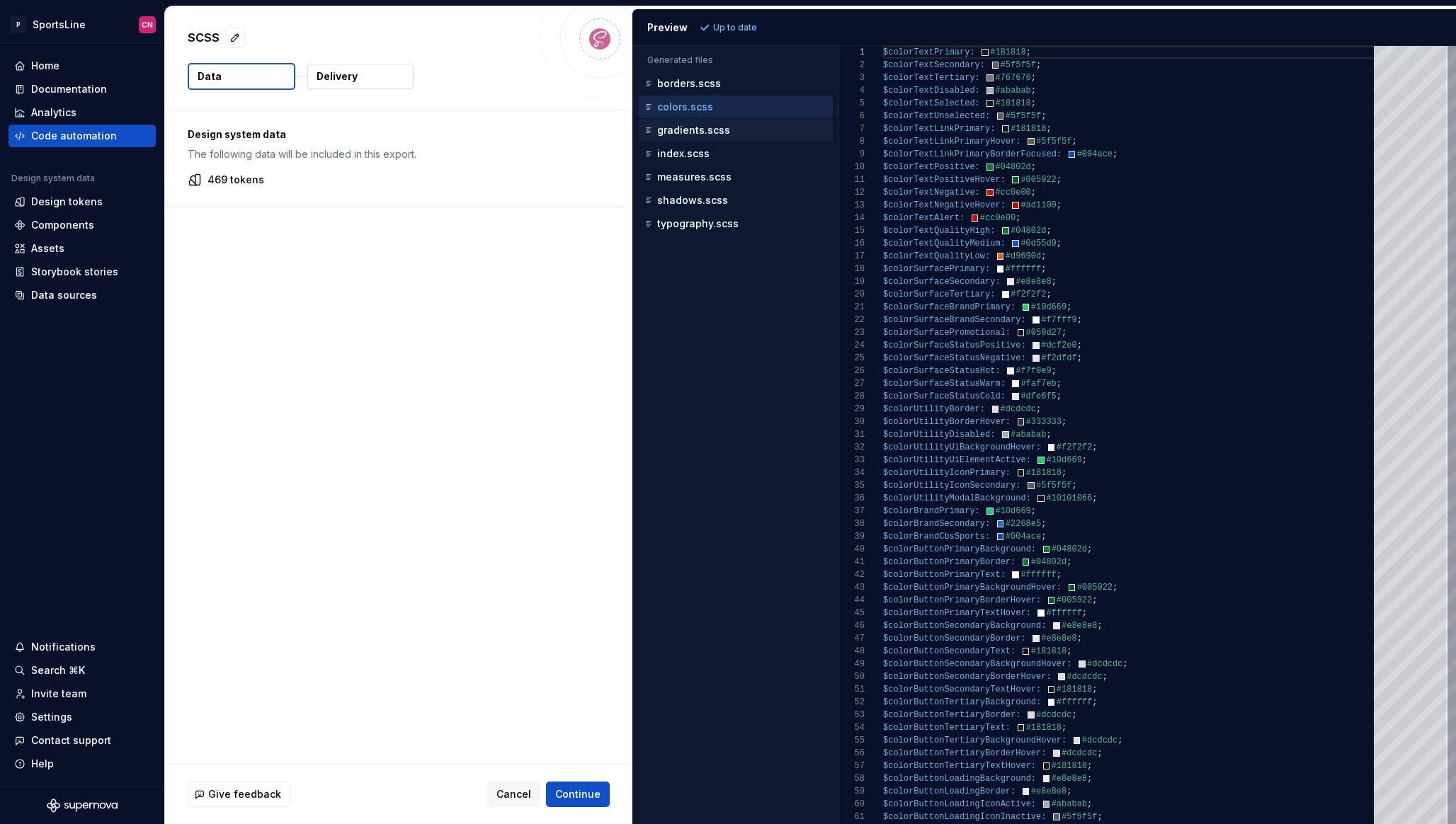
click at [692, 131] on p "gradients.scss" at bounding box center [693, 131] width 73 height 11
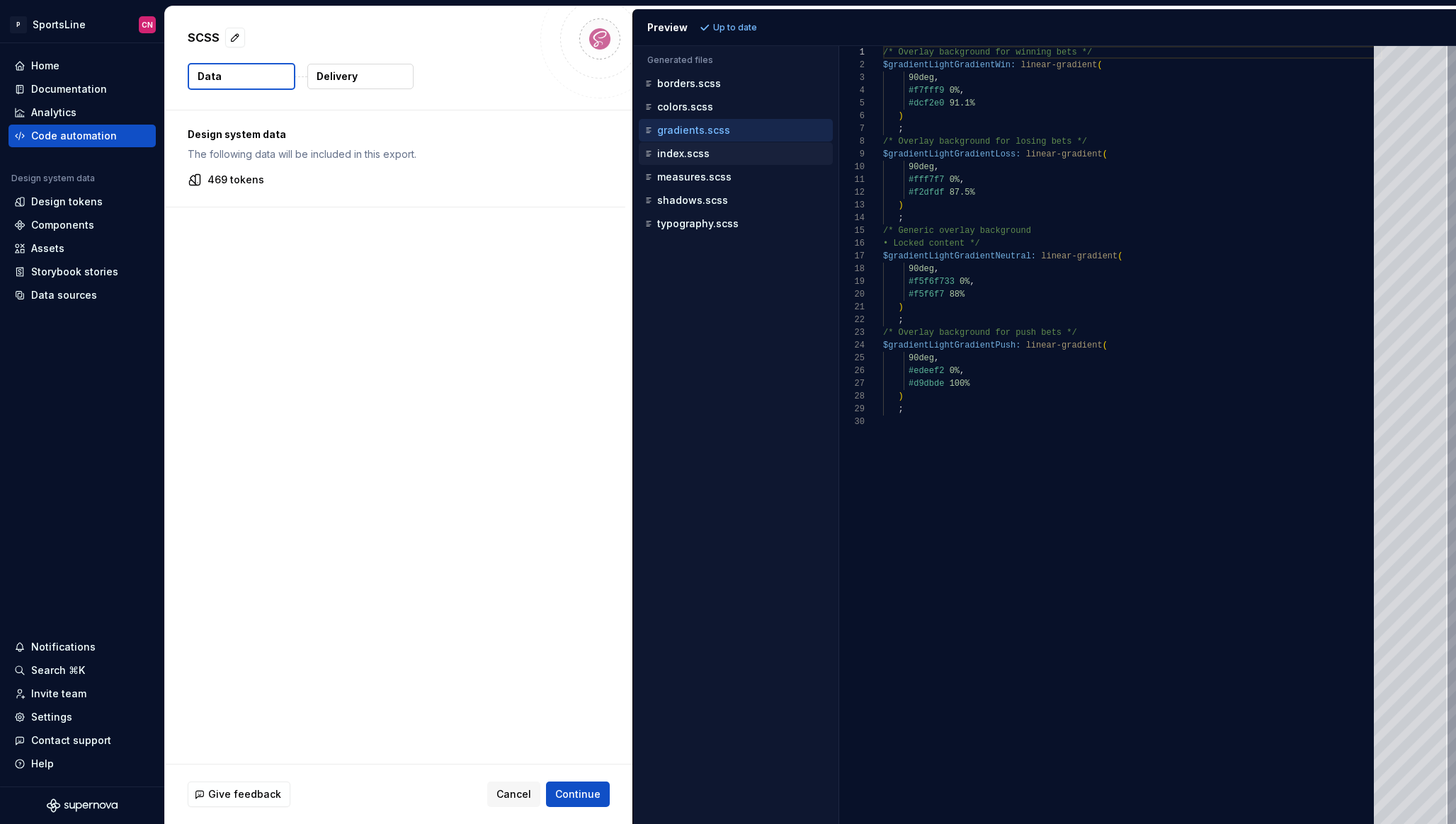
click at [695, 153] on p "index.scss" at bounding box center [683, 153] width 52 height 11
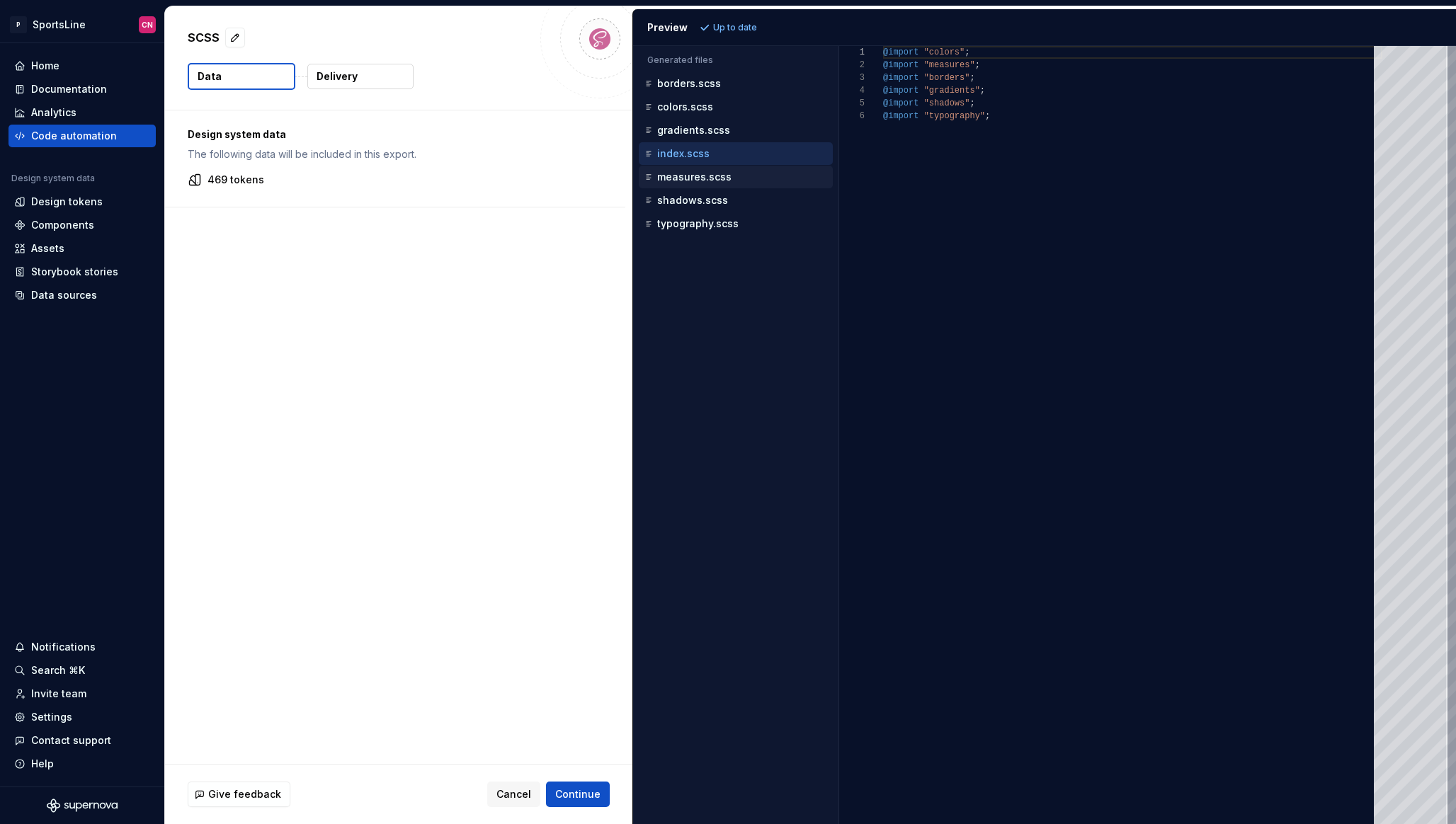
click at [695, 176] on p "measures.scss" at bounding box center [694, 177] width 74 height 11
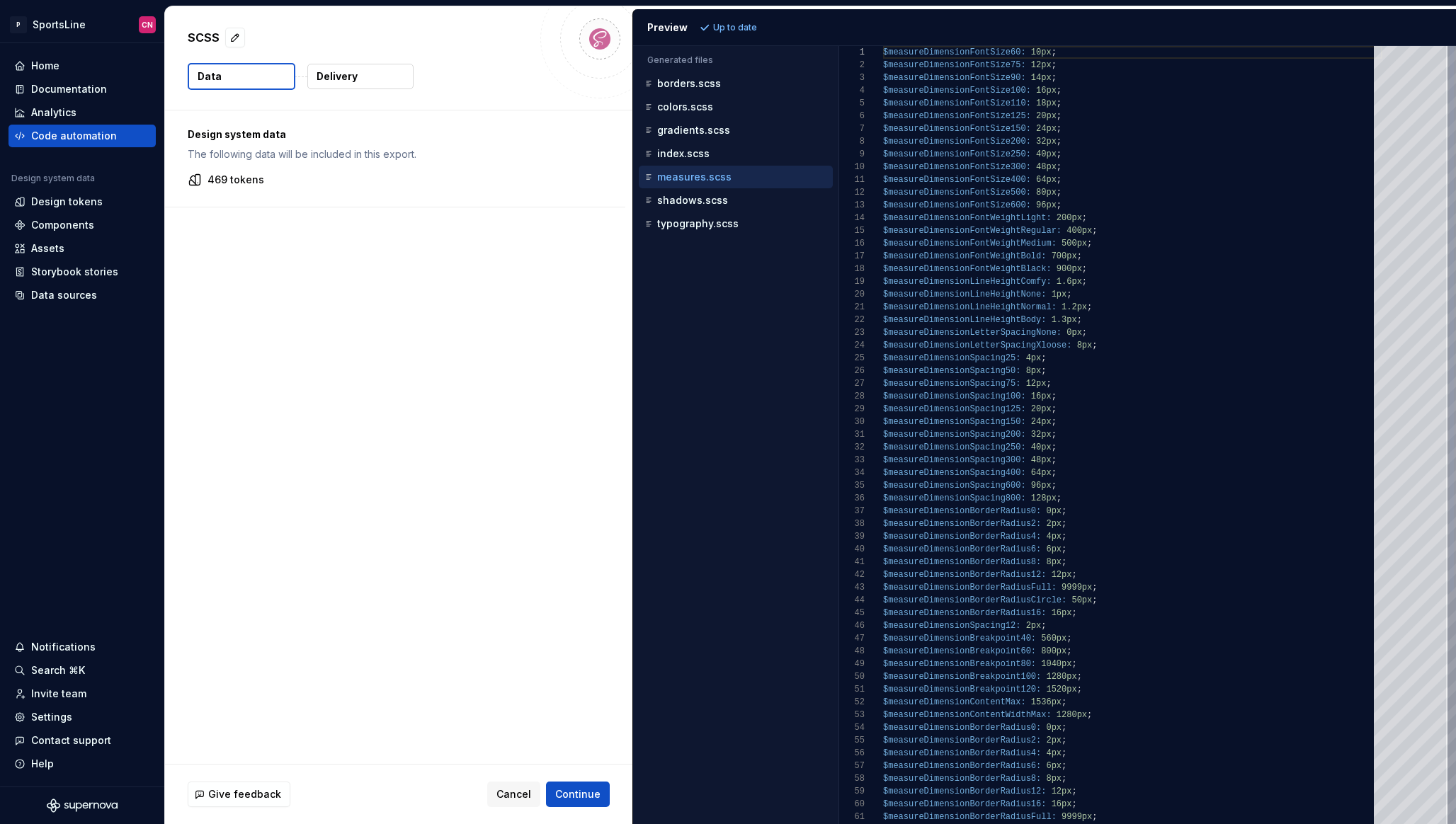
scroll to position [127, 0]
click at [693, 201] on p "shadows.scss" at bounding box center [692, 201] width 71 height 11
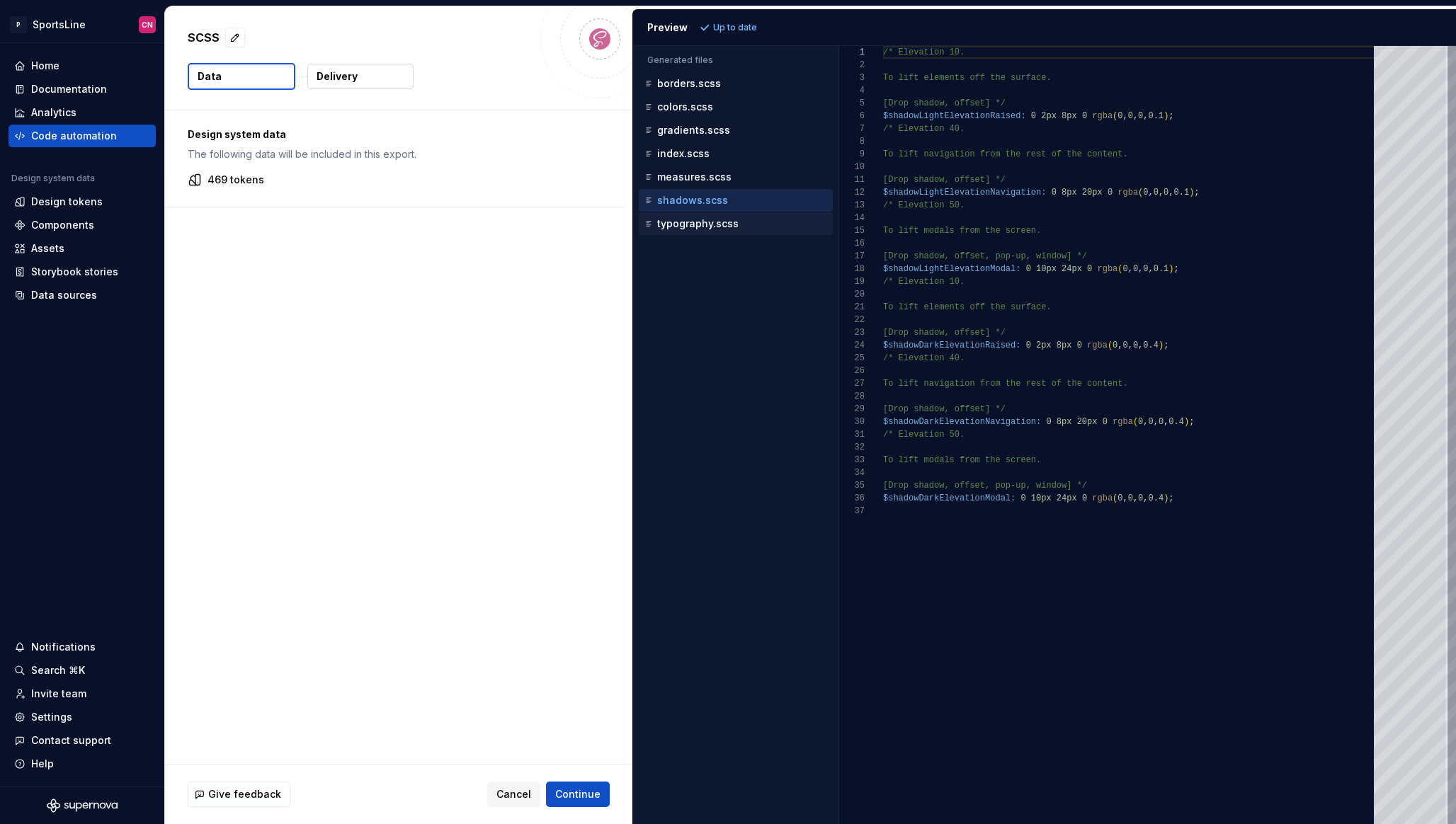
click at [693, 224] on p "typography.scss" at bounding box center [698, 224] width 82 height 11
type textarea "**********"
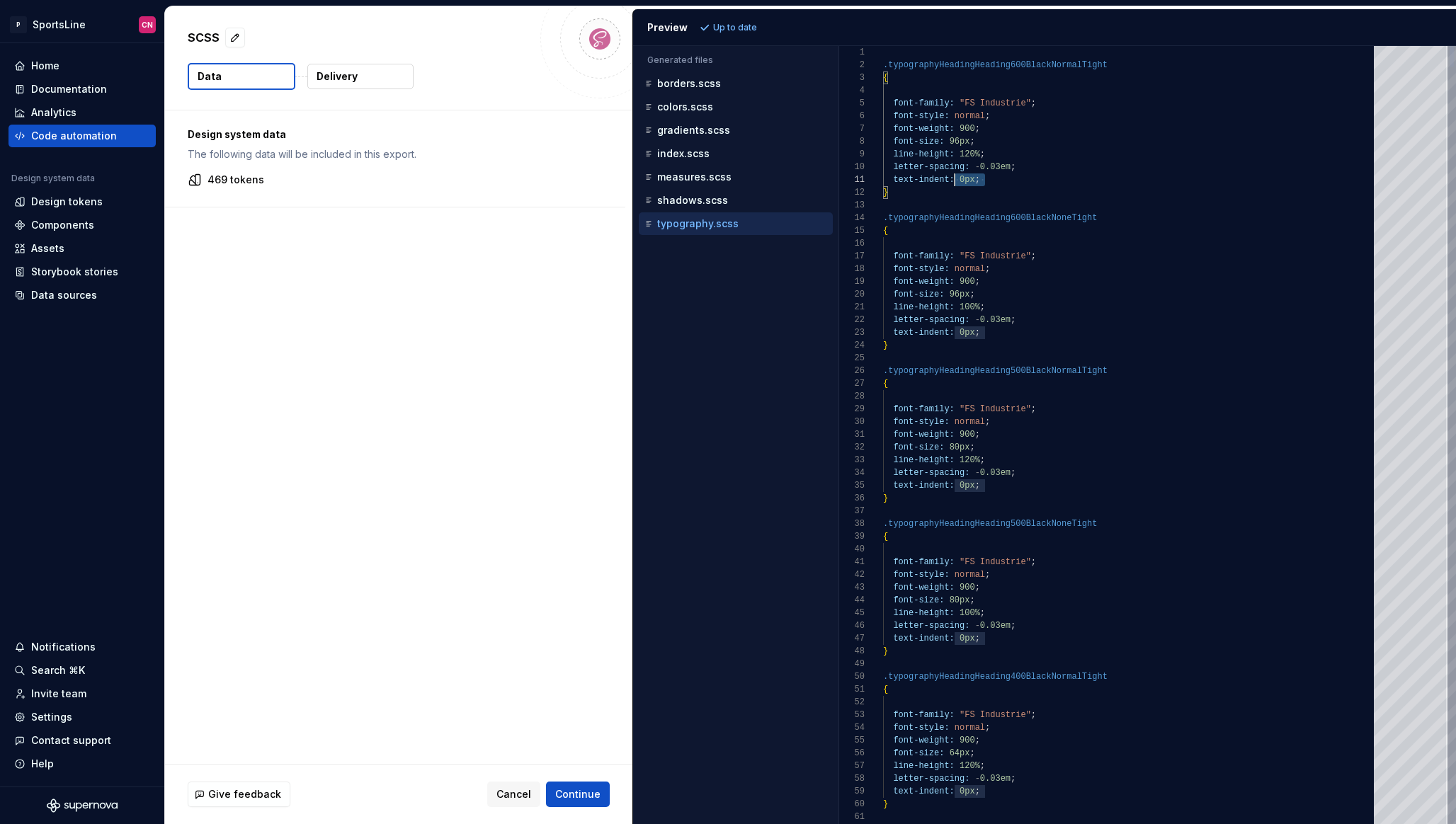
drag, startPoint x: 988, startPoint y: 179, endPoint x: 952, endPoint y: 177, distance: 36.1
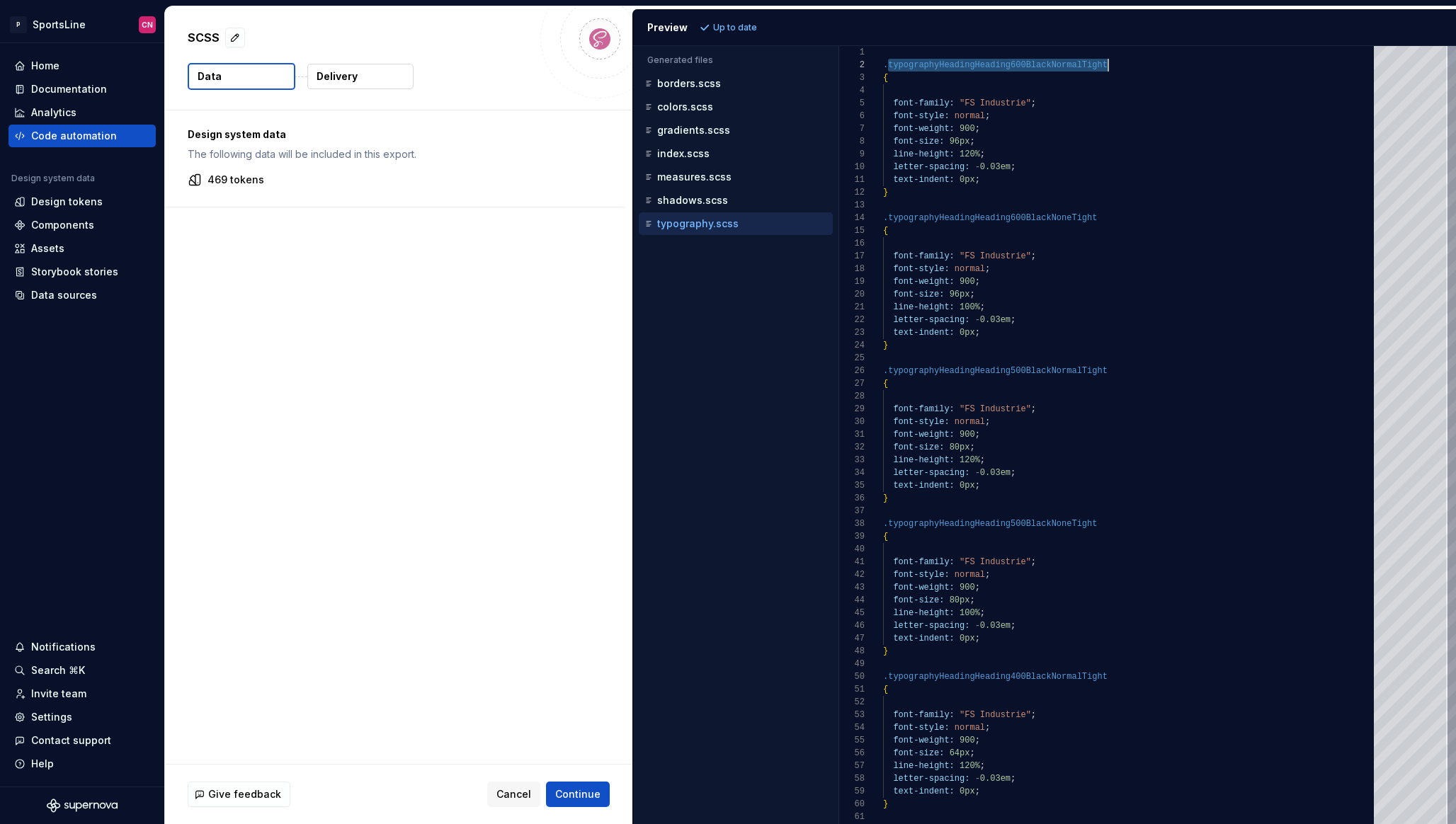
scroll to position [13, 225]
click at [735, 105] on div "colors.scss" at bounding box center [737, 106] width 191 height 14
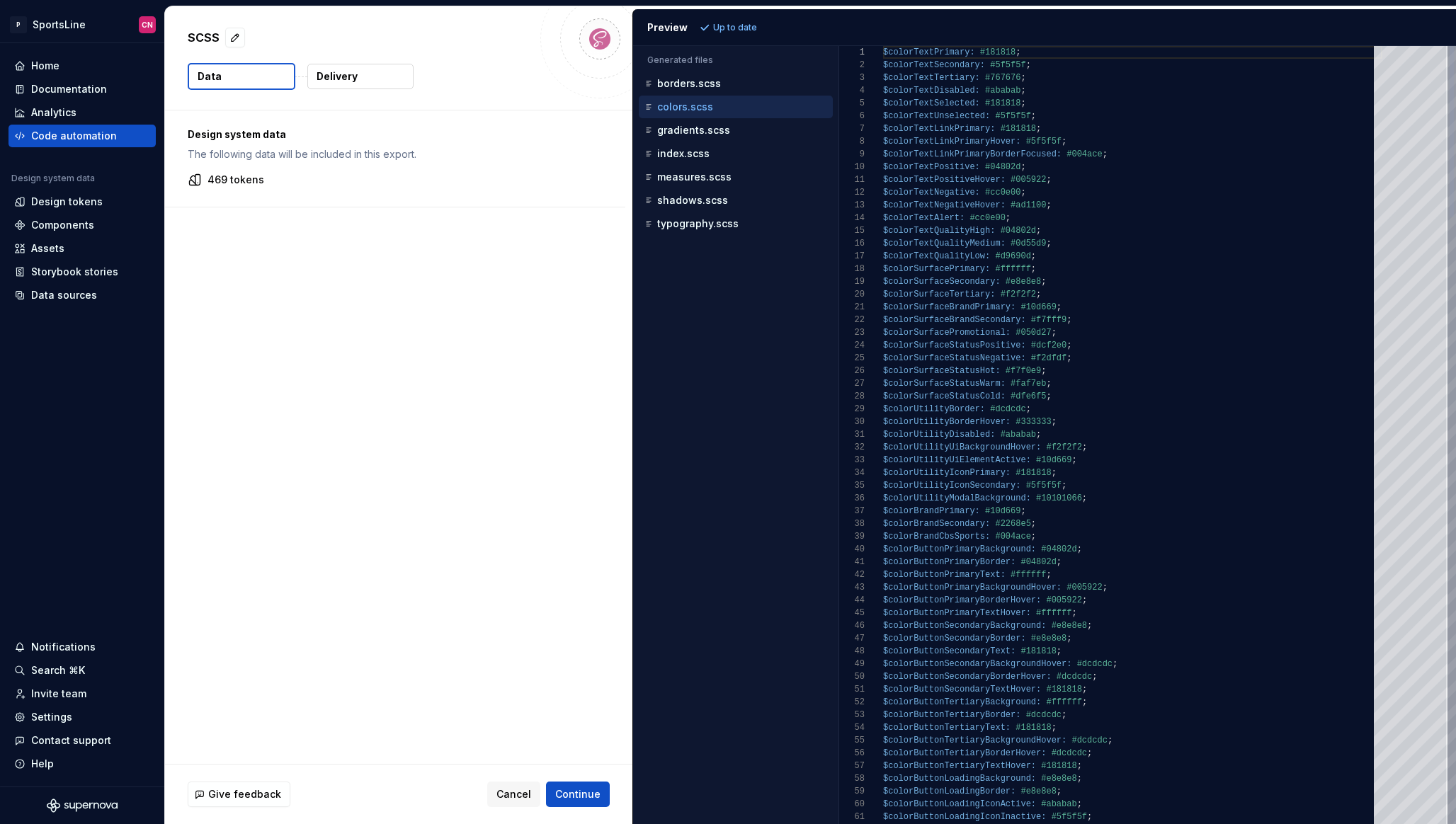
scroll to position [0, 0]
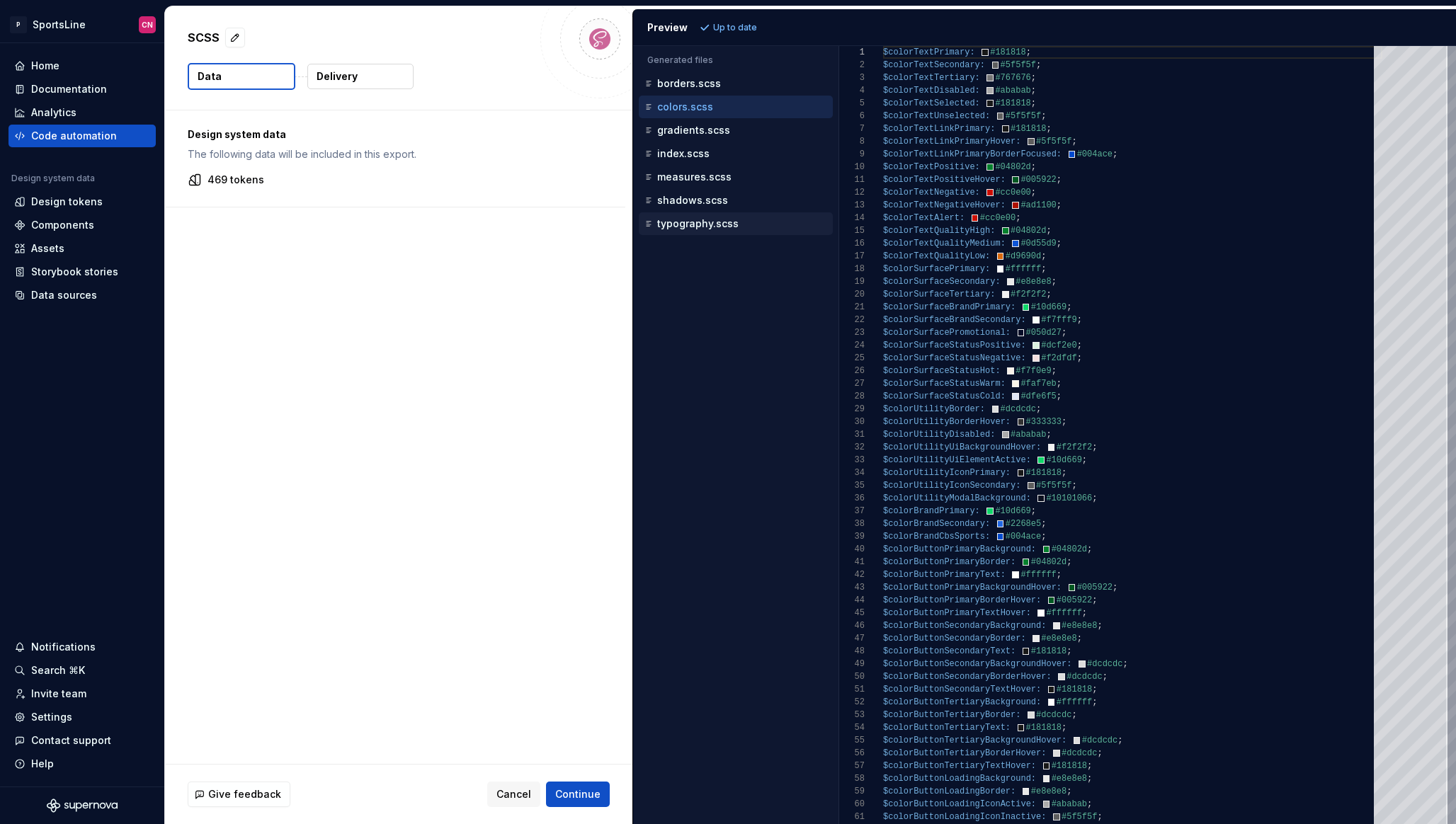
click at [692, 219] on p "typography.scss" at bounding box center [698, 224] width 82 height 11
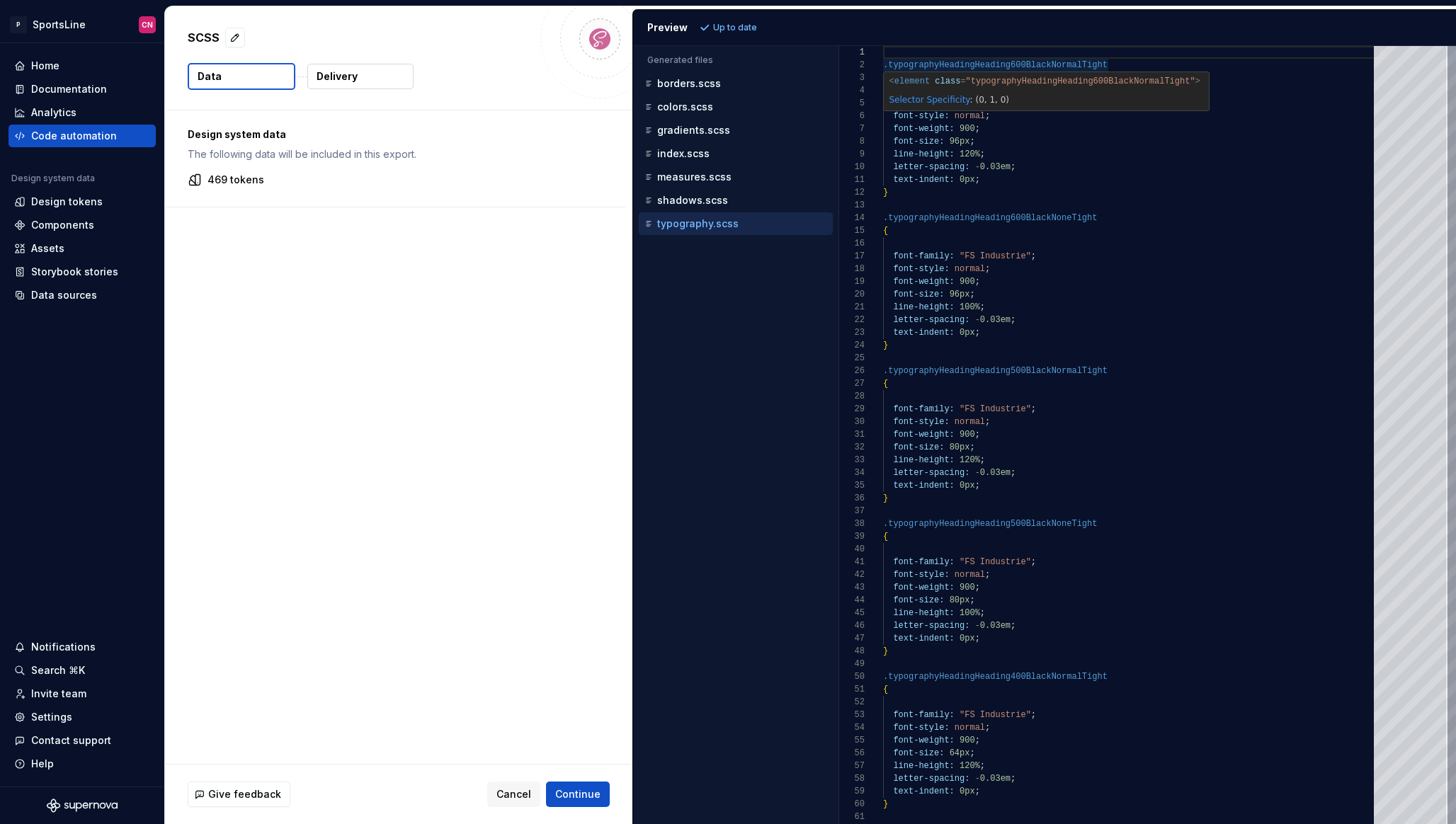
scroll to position [13, 5]
type textarea "**********"
